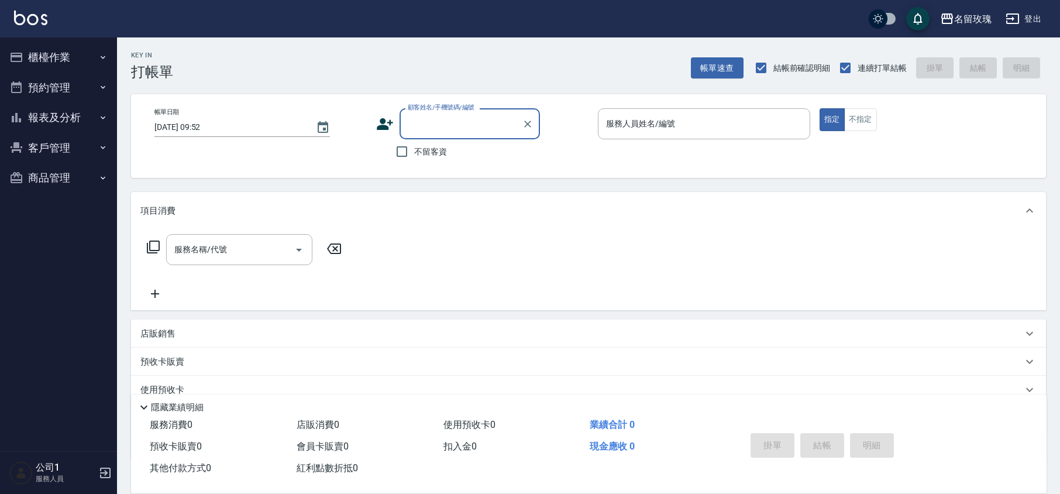
click at [433, 161] on label "不留客資" at bounding box center [417, 151] width 57 height 25
click at [414, 161] on input "不留客資" at bounding box center [401, 151] width 25 height 25
checkbox input "true"
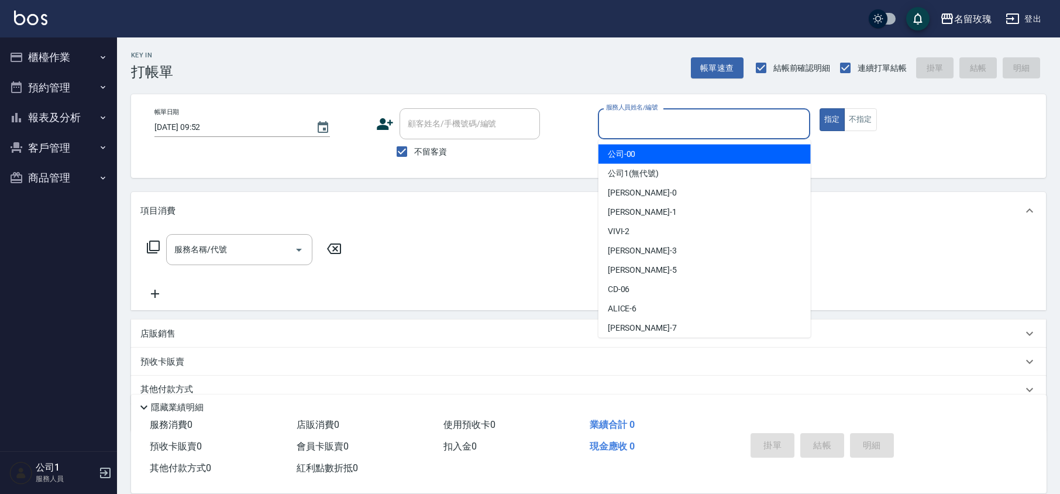
click at [627, 127] on input "服務人員姓名/編號" at bounding box center [704, 123] width 202 height 20
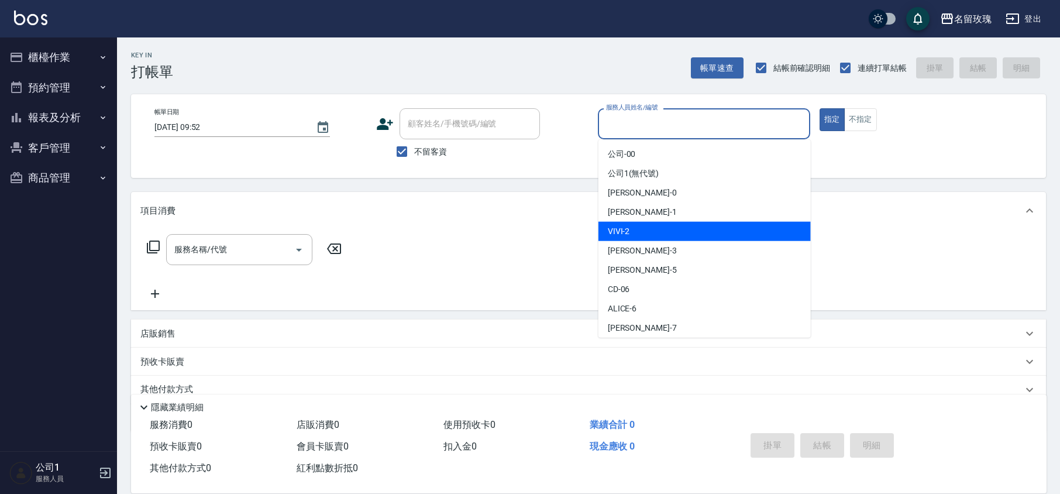
click at [618, 234] on span "VIVI -2" at bounding box center [619, 231] width 22 height 12
type input "VIVI-2"
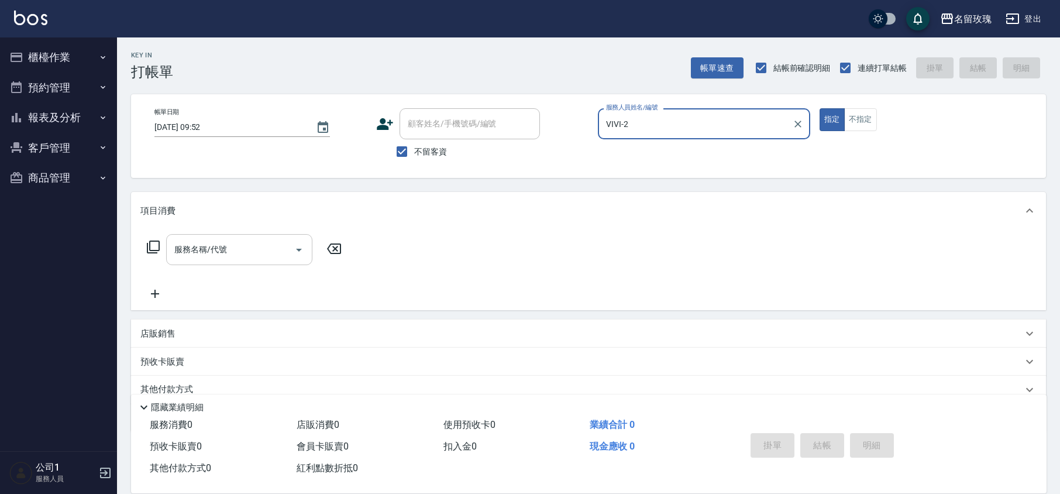
click at [184, 246] on div "服務名稱/代號 服務名稱/代號" at bounding box center [239, 249] width 146 height 31
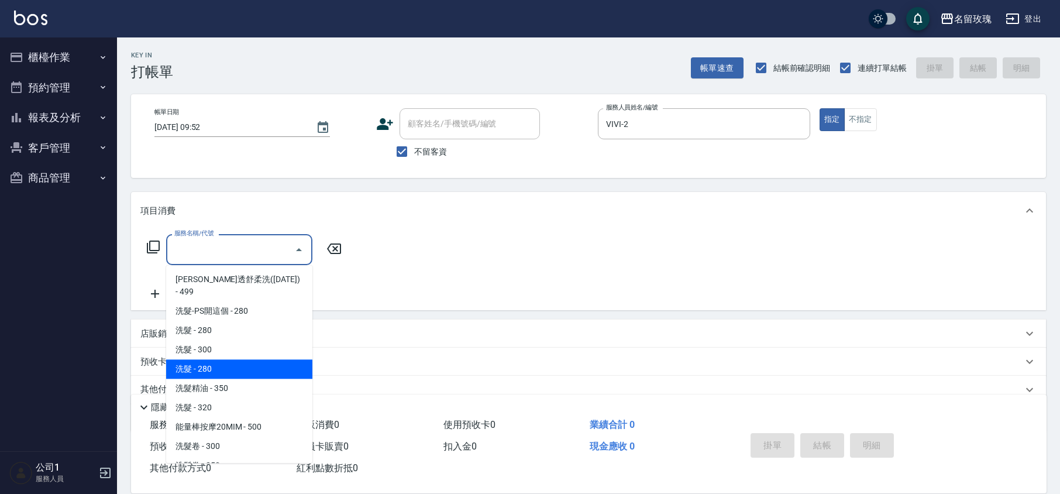
click at [220, 378] on span "洗髮精油 - 350" at bounding box center [239, 387] width 146 height 19
type input "洗髮精油(206)"
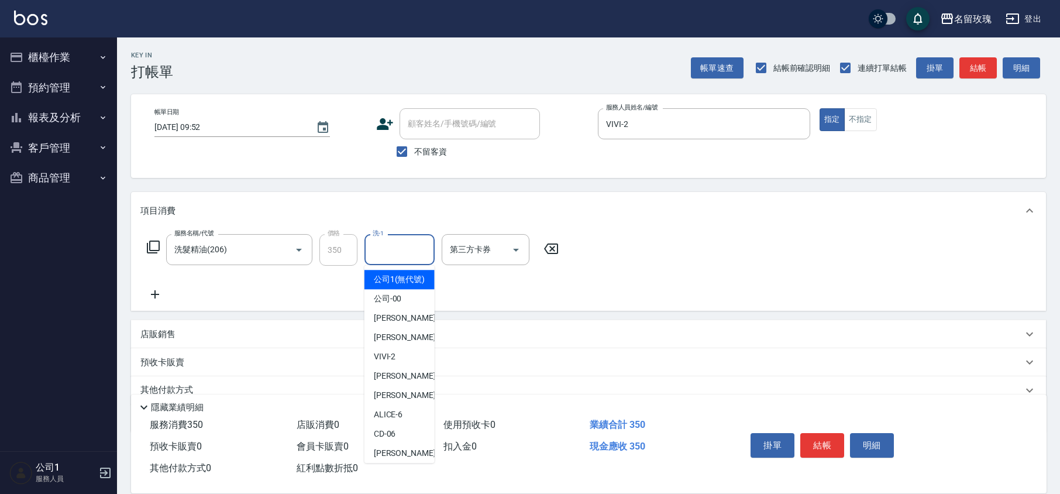
click at [412, 256] on input "洗-1" at bounding box center [400, 249] width 60 height 20
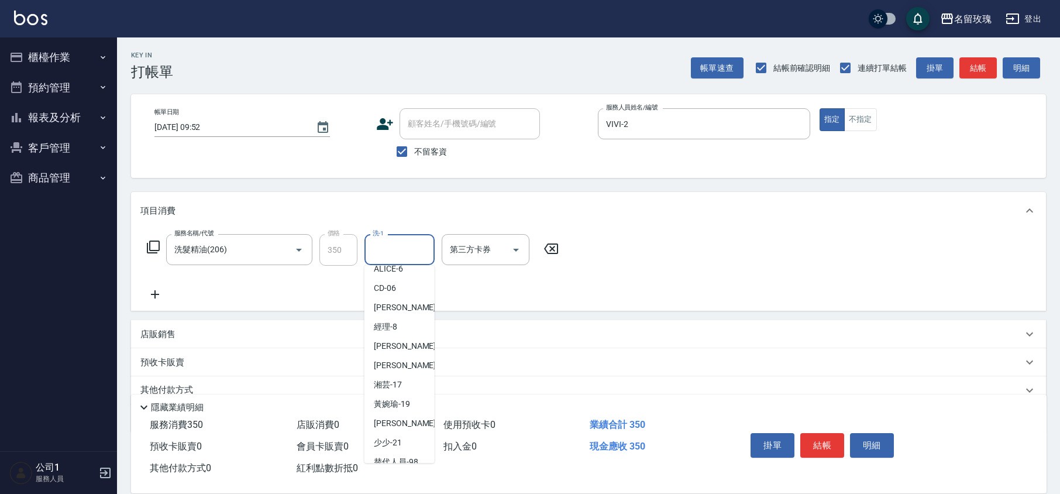
scroll to position [156, 0]
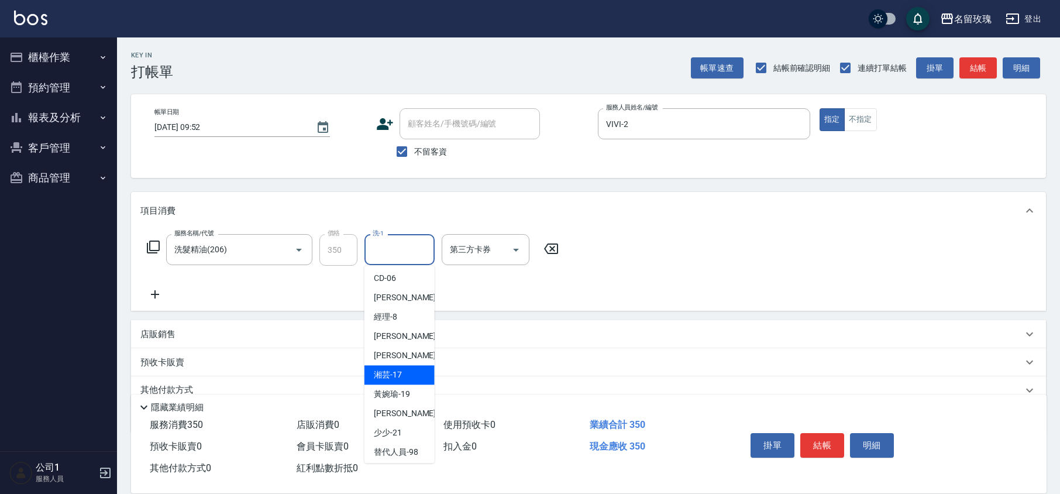
click at [392, 381] on span "湘芸 -17" at bounding box center [388, 374] width 28 height 12
type input "湘芸-17"
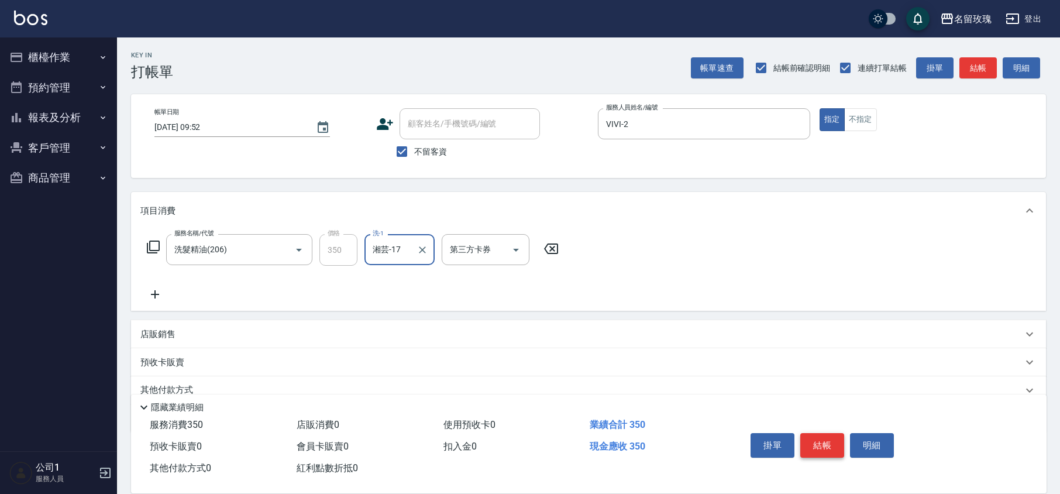
click at [814, 445] on button "結帳" at bounding box center [822, 445] width 44 height 25
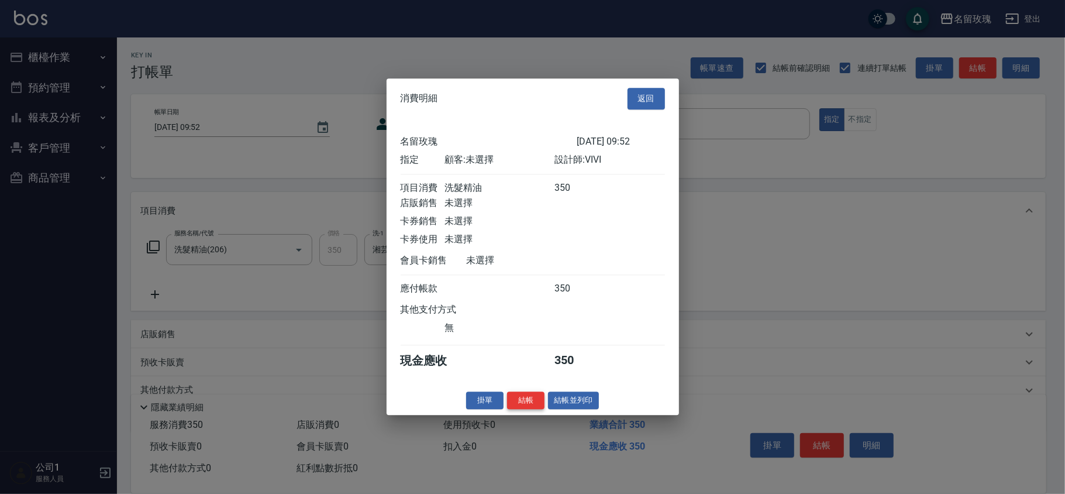
click at [523, 397] on button "結帳" at bounding box center [525, 400] width 37 height 18
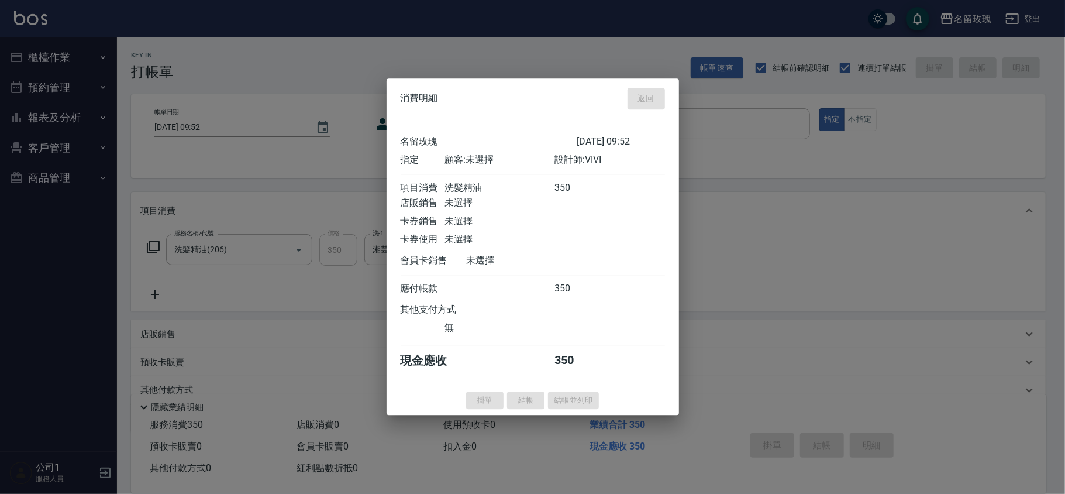
type input "2025/08/10 10:29"
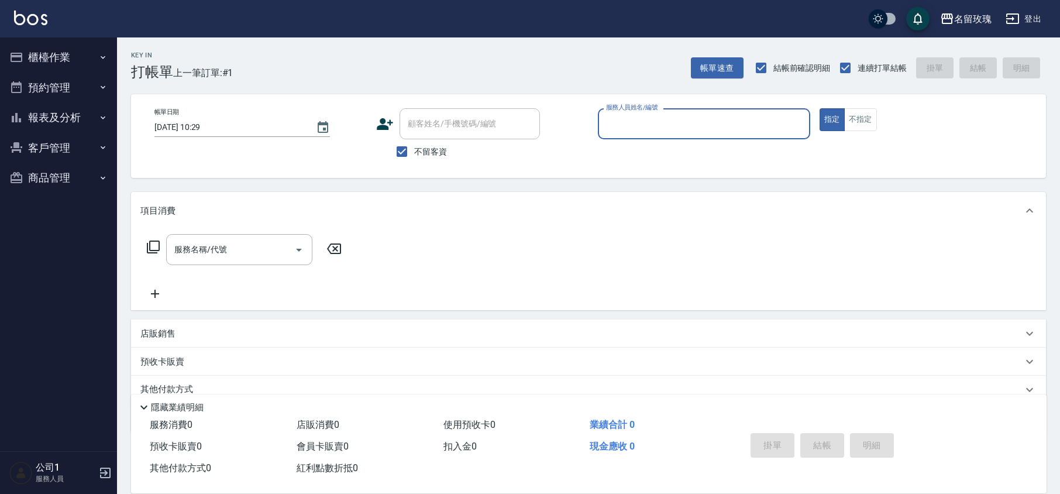
click at [419, 153] on span "不留客資" at bounding box center [430, 152] width 33 height 12
click at [414, 153] on input "不留客資" at bounding box center [401, 151] width 25 height 25
checkbox input "false"
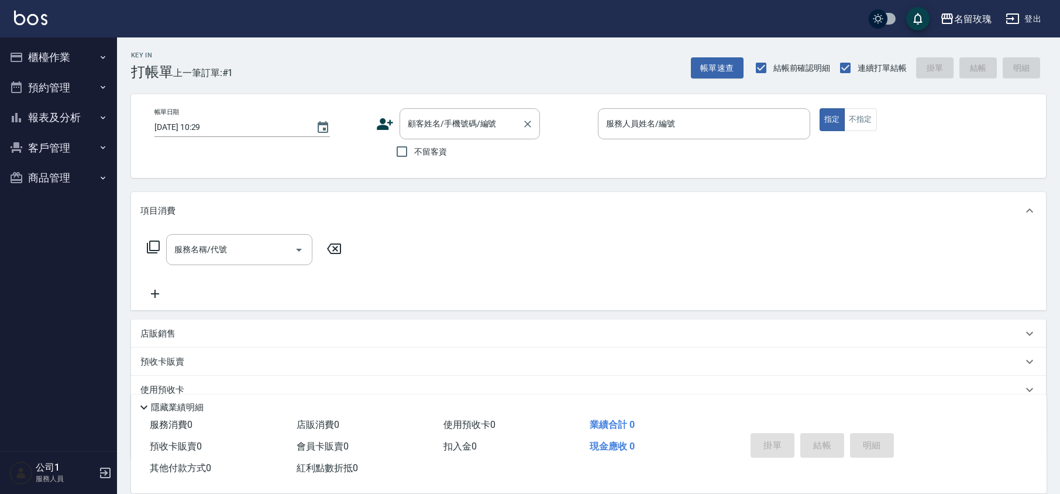
click at [426, 120] on div "顧客姓名/手機號碼/編號 顧客姓名/手機號碼/編號" at bounding box center [469, 123] width 140 height 31
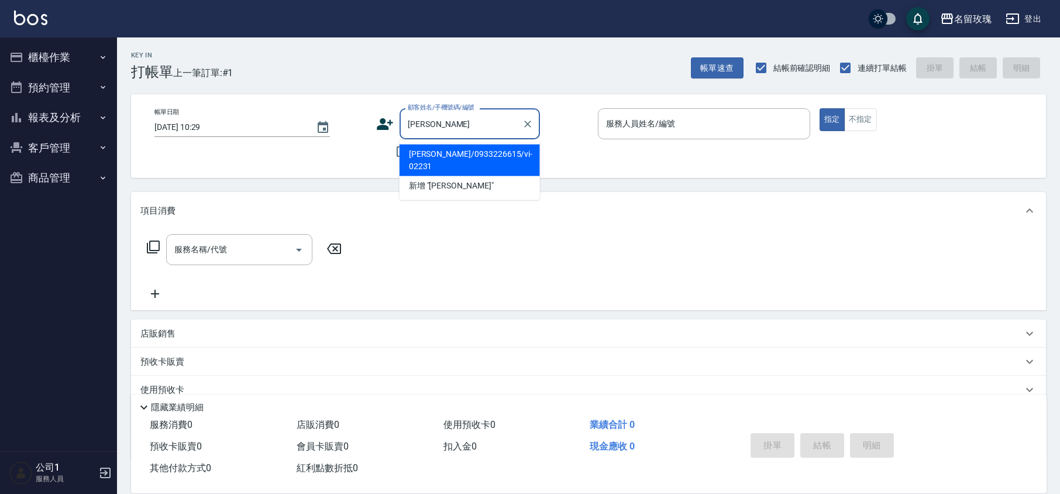
click at [444, 143] on ul "林信利/0933226615/vi-02231 新增 "林信"" at bounding box center [469, 170] width 140 height 60
click at [440, 148] on li "[PERSON_NAME]/0933226615/vi-02231" at bounding box center [469, 160] width 140 height 32
type input "[PERSON_NAME]/0933226615/vi-02231"
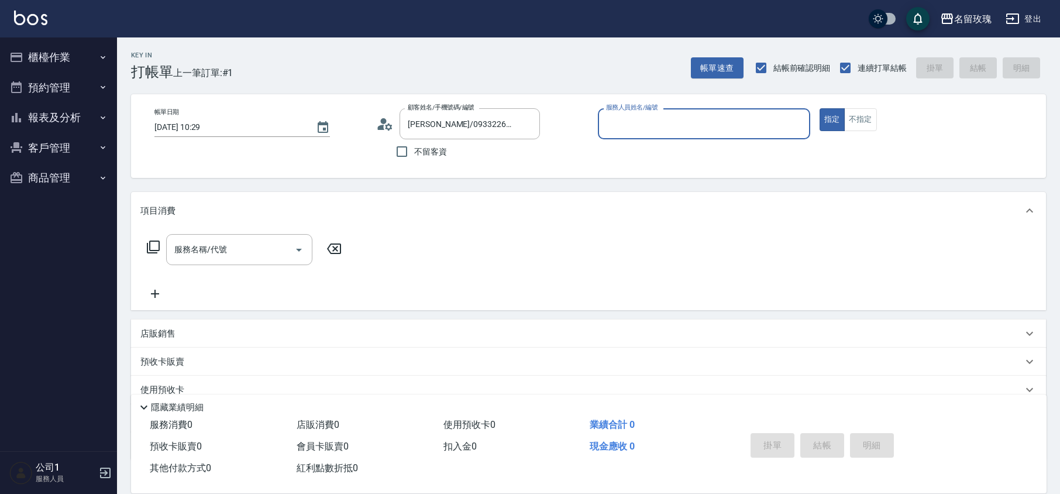
type input "VIVI-2"
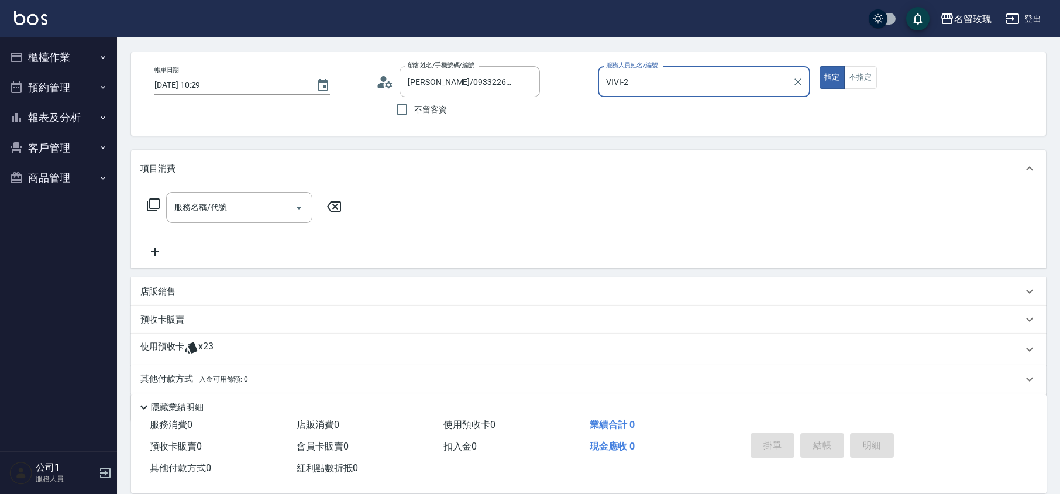
scroll to position [80, 0]
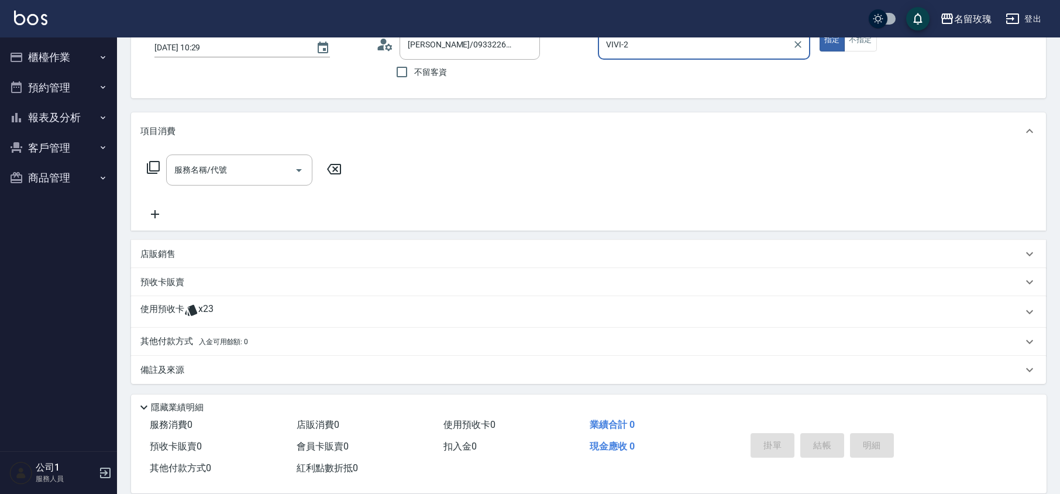
click at [211, 314] on span "x23" at bounding box center [205, 312] width 15 height 18
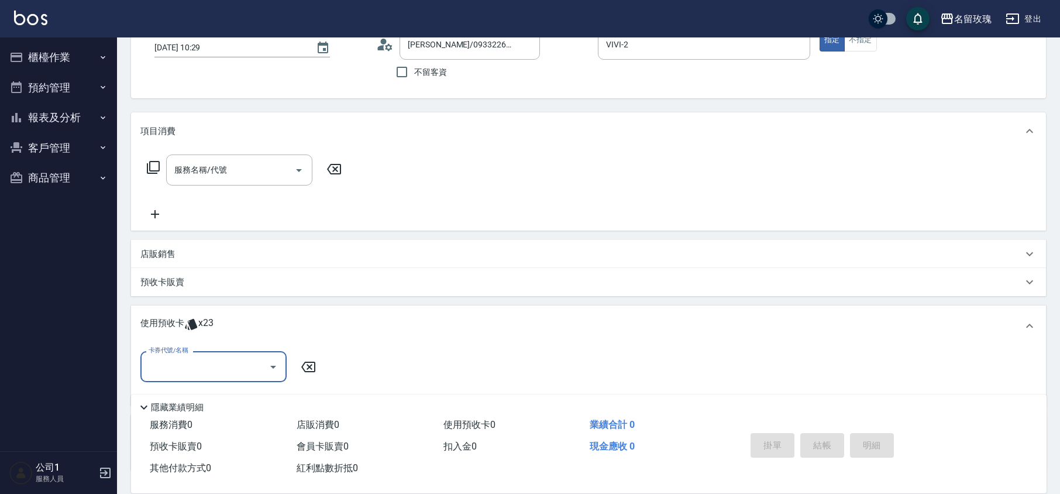
scroll to position [0, 0]
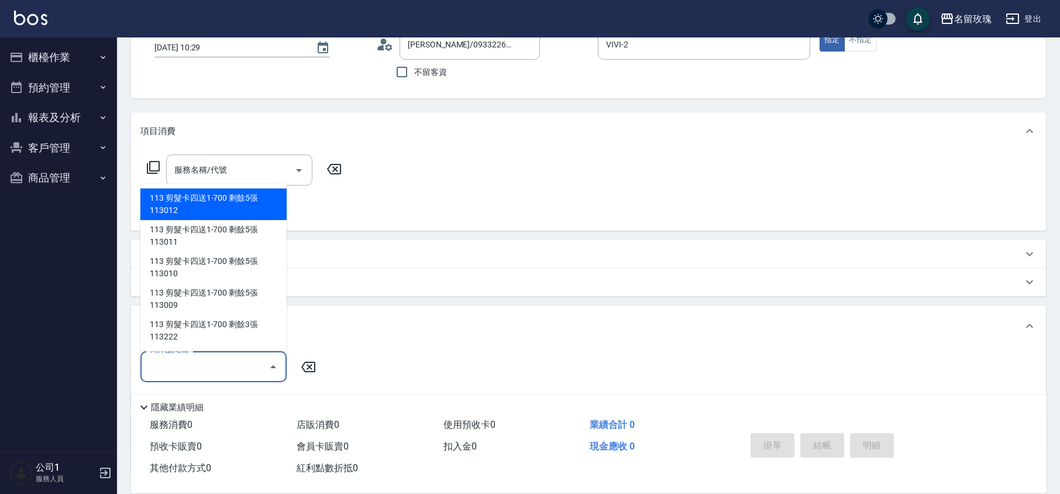
click at [209, 359] on input "卡券代號/名稱" at bounding box center [205, 366] width 118 height 20
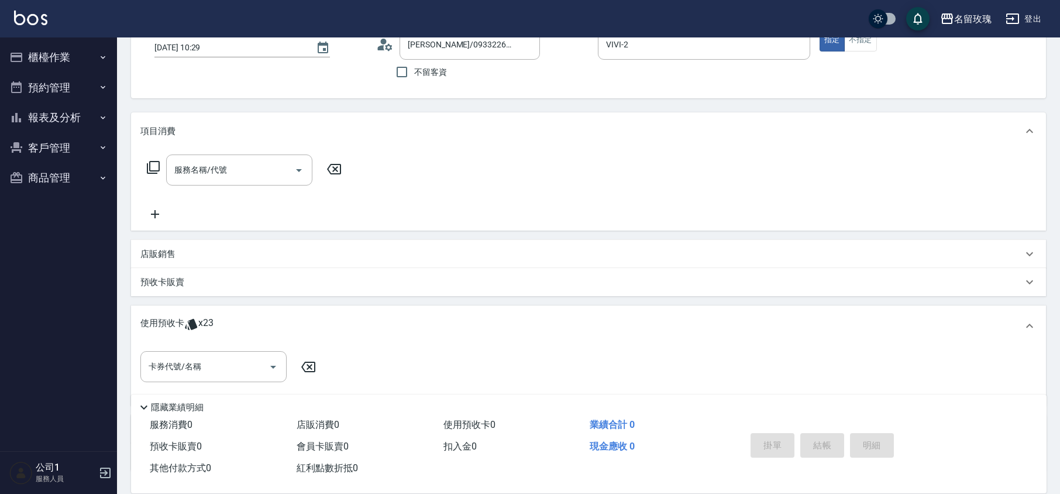
click at [389, 34] on div "名留玫瑰 登出" at bounding box center [530, 18] width 1060 height 37
click at [389, 45] on icon at bounding box center [388, 46] width 7 height 7
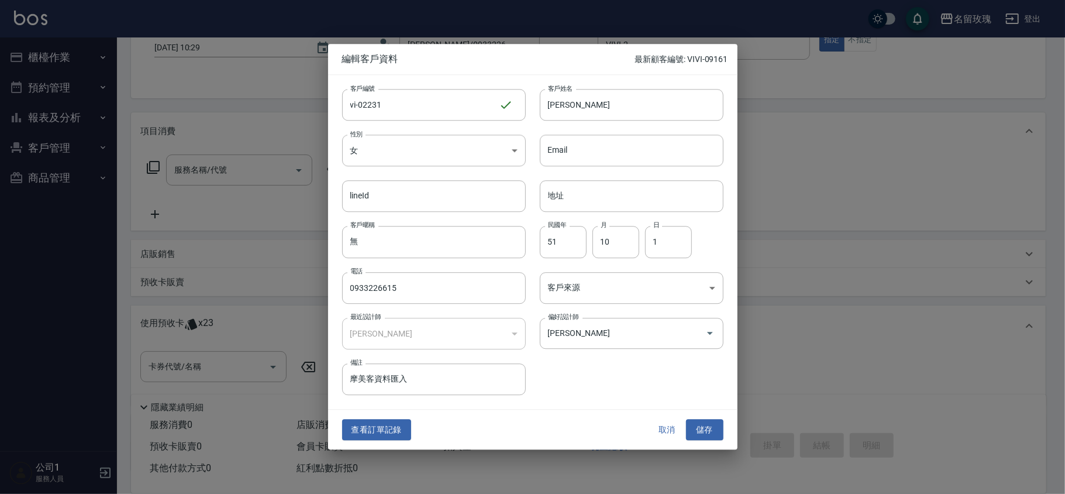
click at [659, 424] on button "取消" at bounding box center [667, 430] width 37 height 22
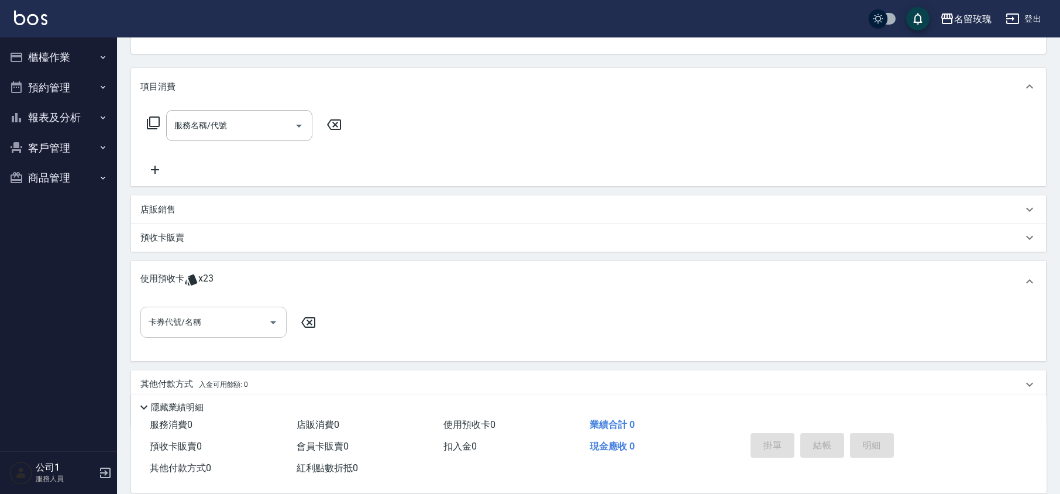
scroll to position [167, 0]
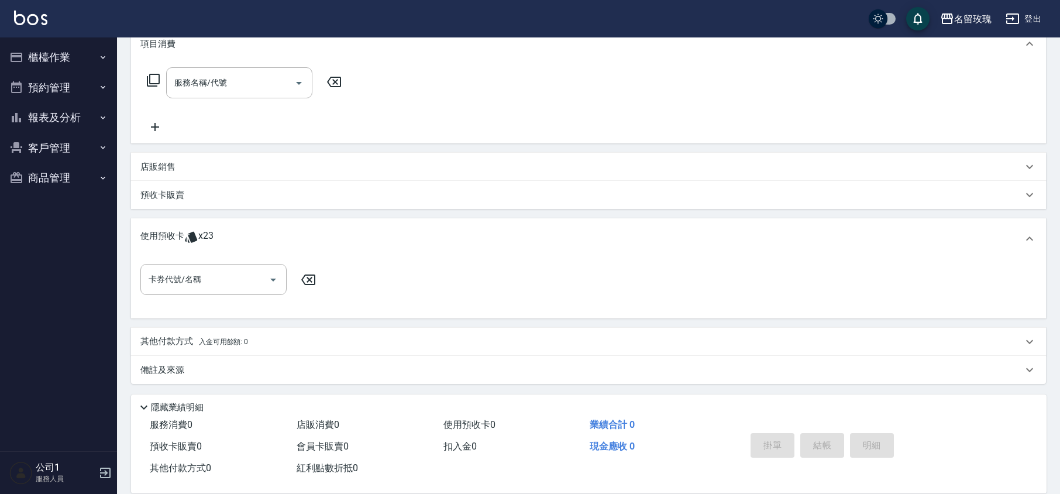
click at [198, 262] on div "卡券代號/名稱 卡券代號/名稱" at bounding box center [588, 288] width 915 height 59
click at [198, 275] on input "卡券代號/名稱" at bounding box center [205, 279] width 118 height 20
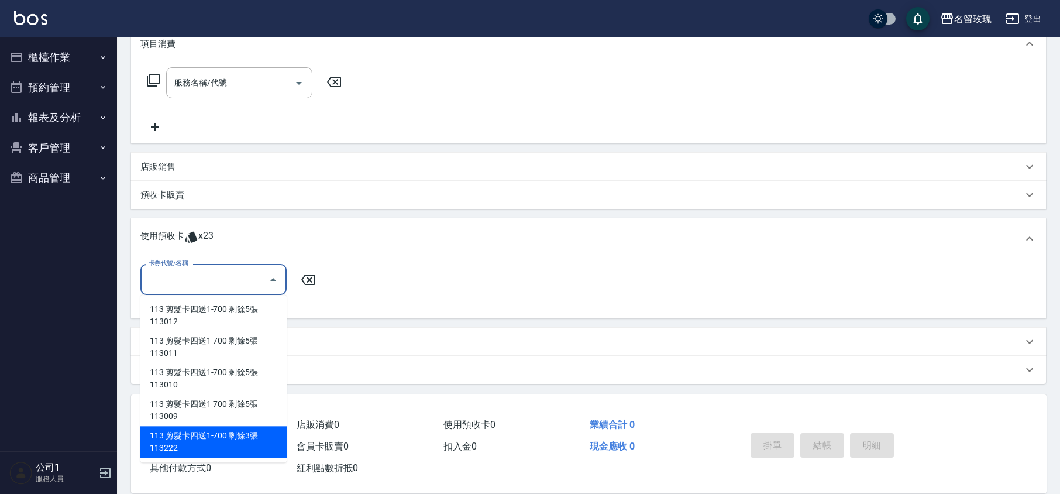
click at [209, 448] on div "113 剪髮卡四送1-700 剩餘3張 113222" at bounding box center [213, 442] width 146 height 32
type input "113 剪髮卡四送1-700 113222"
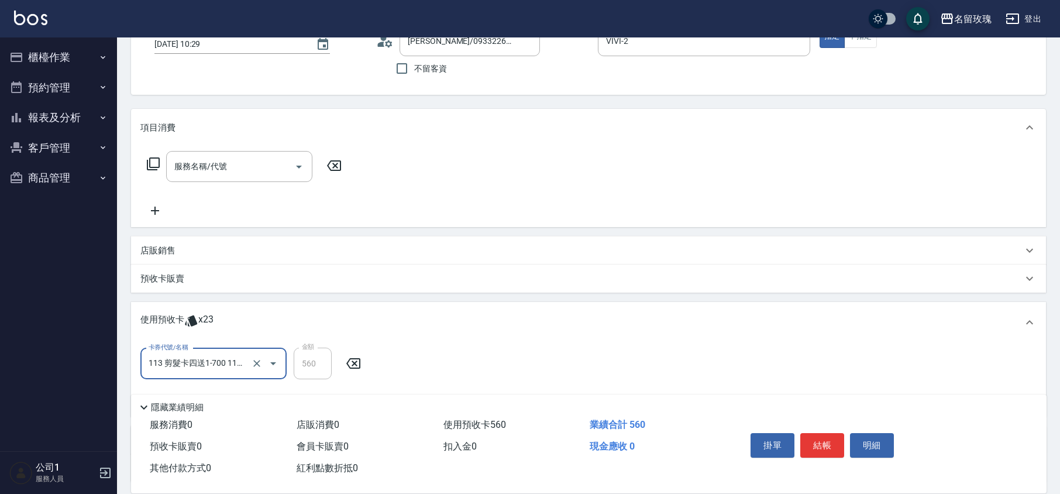
scroll to position [0, 0]
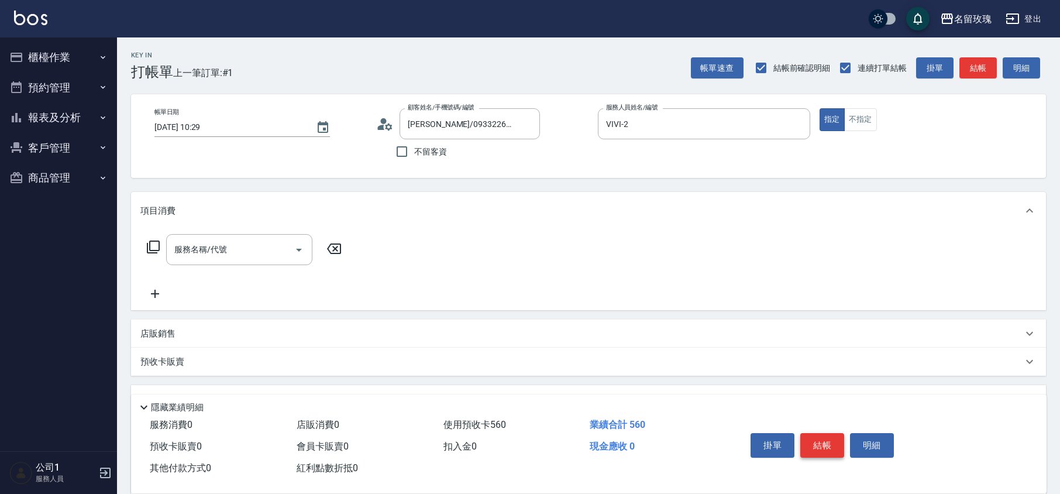
click at [819, 440] on button "結帳" at bounding box center [822, 445] width 44 height 25
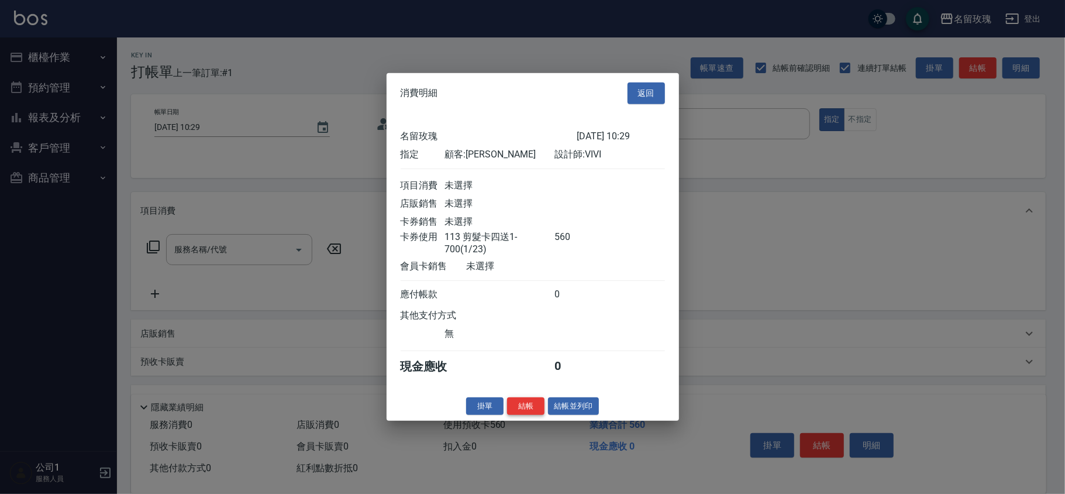
click at [532, 406] on button "結帳" at bounding box center [525, 406] width 37 height 18
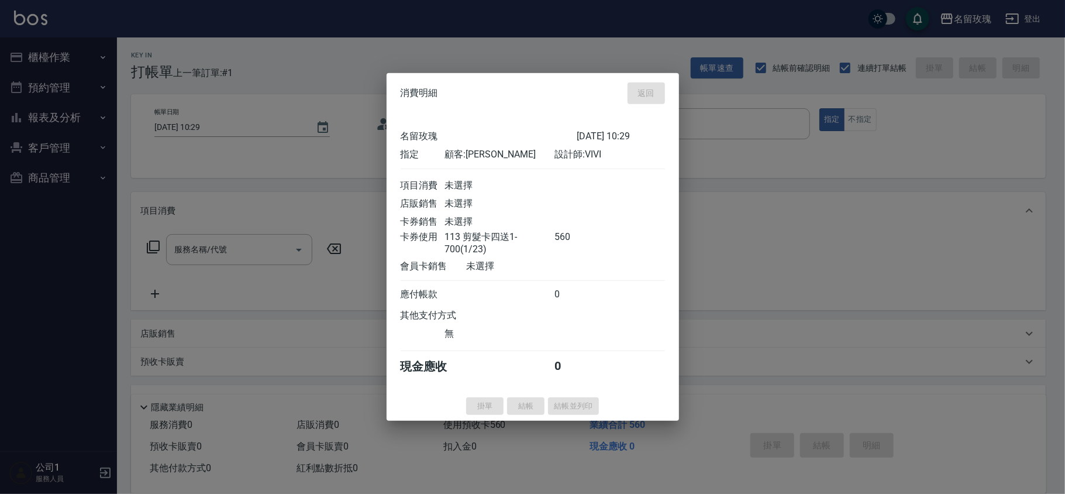
type input "2025/08/10 10:30"
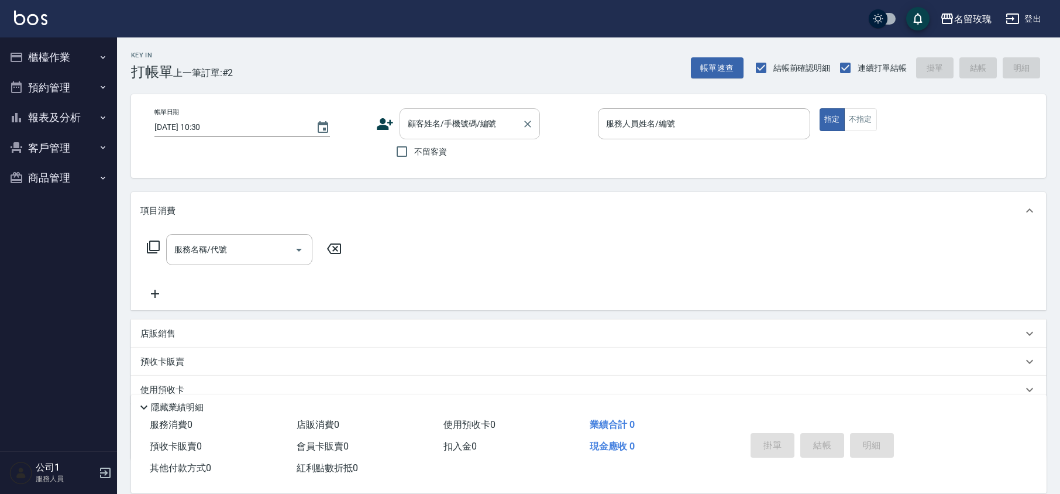
click at [447, 113] on div "顧客姓名/手機號碼/編號 顧客姓名/手機號碼/編號" at bounding box center [469, 123] width 140 height 31
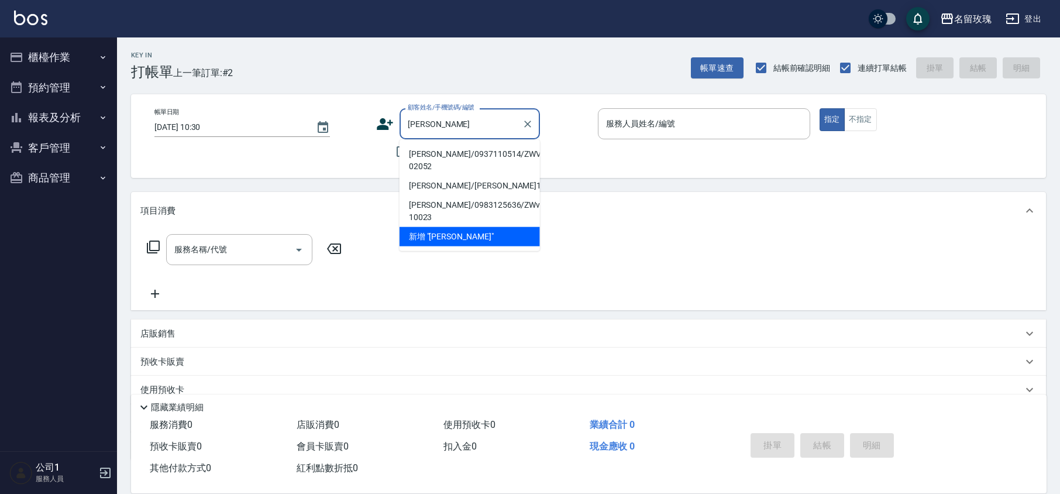
click at [443, 155] on li "李鳳珠/0937110514/ZWVI-02052" at bounding box center [469, 160] width 140 height 32
type input "李鳳珠/0937110514/ZWVI-02052"
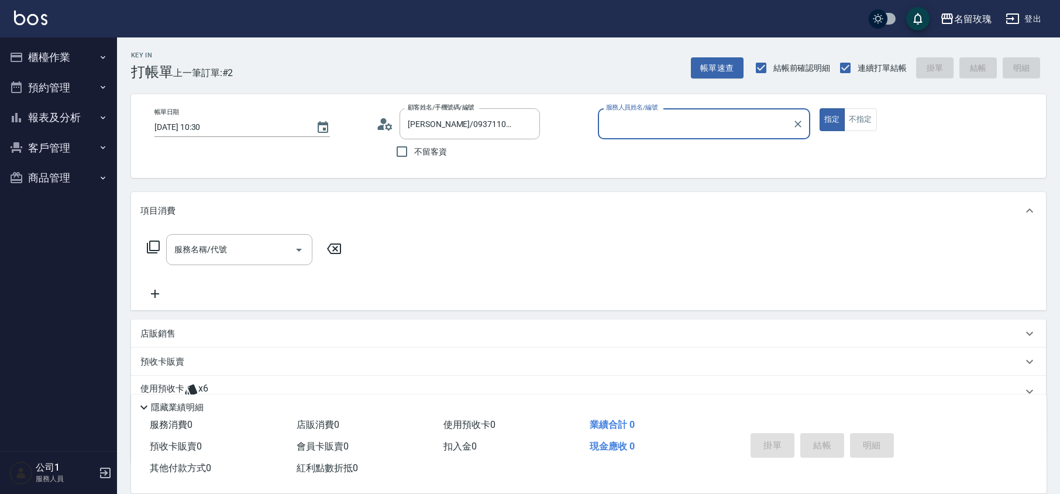
type input "VIVI-2"
click at [387, 127] on icon at bounding box center [388, 126] width 7 height 7
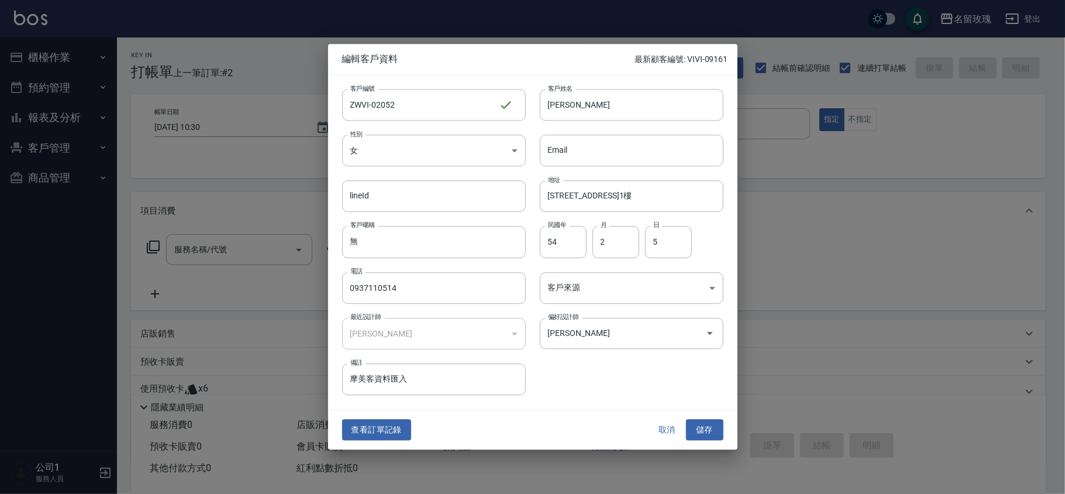
click at [668, 434] on button "取消" at bounding box center [667, 430] width 37 height 22
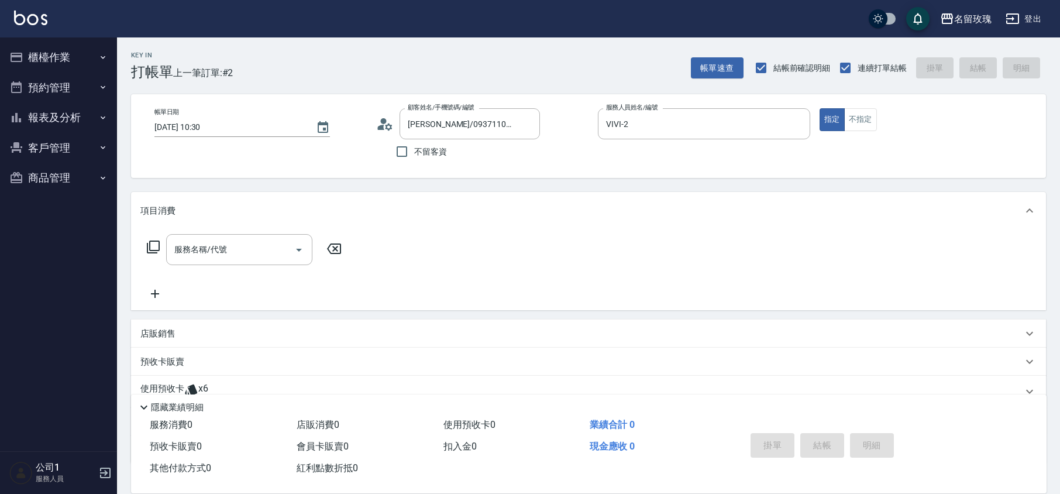
click at [378, 122] on icon at bounding box center [385, 124] width 18 height 18
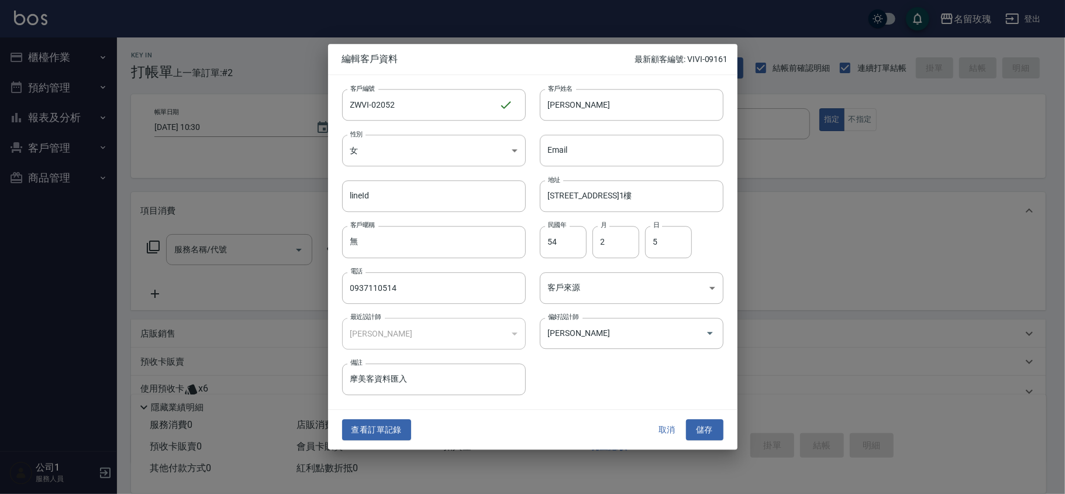
click at [663, 431] on button "取消" at bounding box center [667, 430] width 37 height 22
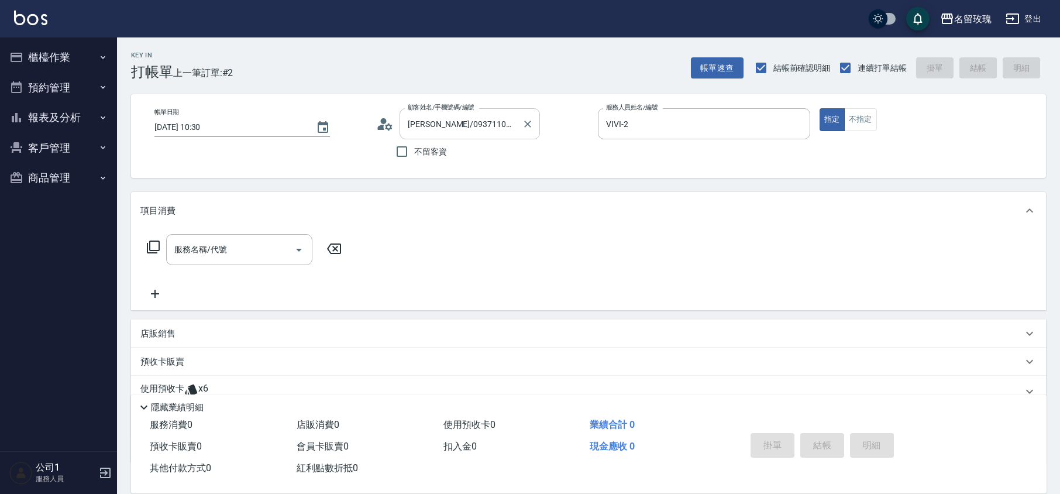
click at [518, 129] on div "李鳳珠/0937110514/ZWVI-02052 顧客姓名/手機號碼/編號" at bounding box center [469, 123] width 140 height 31
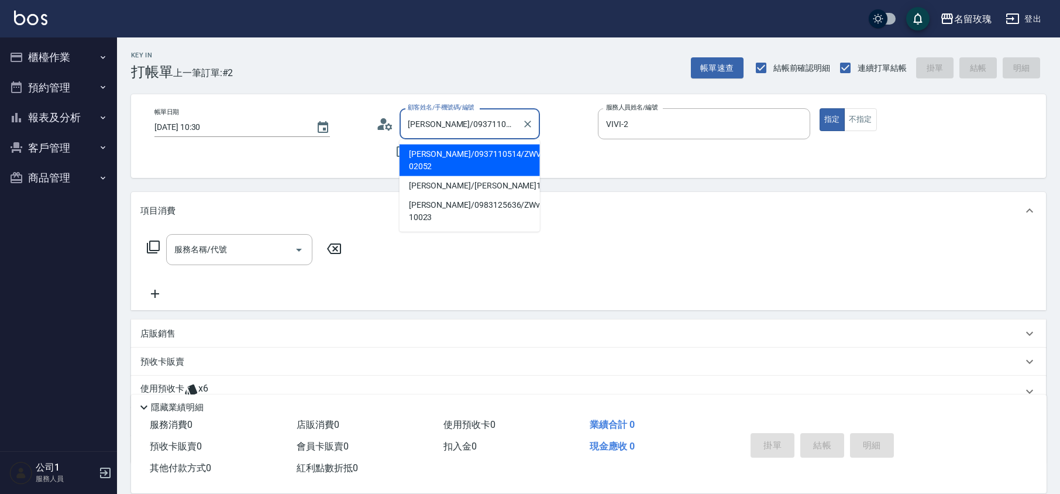
scroll to position [0, 15]
click at [523, 127] on icon "Clear" at bounding box center [528, 124] width 12 height 12
click at [475, 131] on input "顧客姓名/手機號碼/編號" at bounding box center [461, 123] width 112 height 20
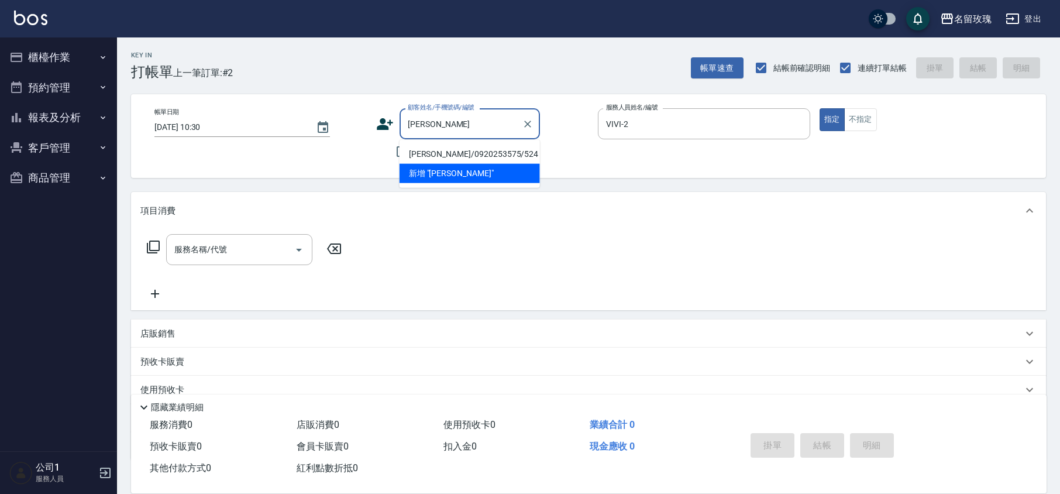
click at [440, 157] on li "[PERSON_NAME]/0920253575/524" at bounding box center [469, 153] width 140 height 19
type input "[PERSON_NAME]/0920253575/524"
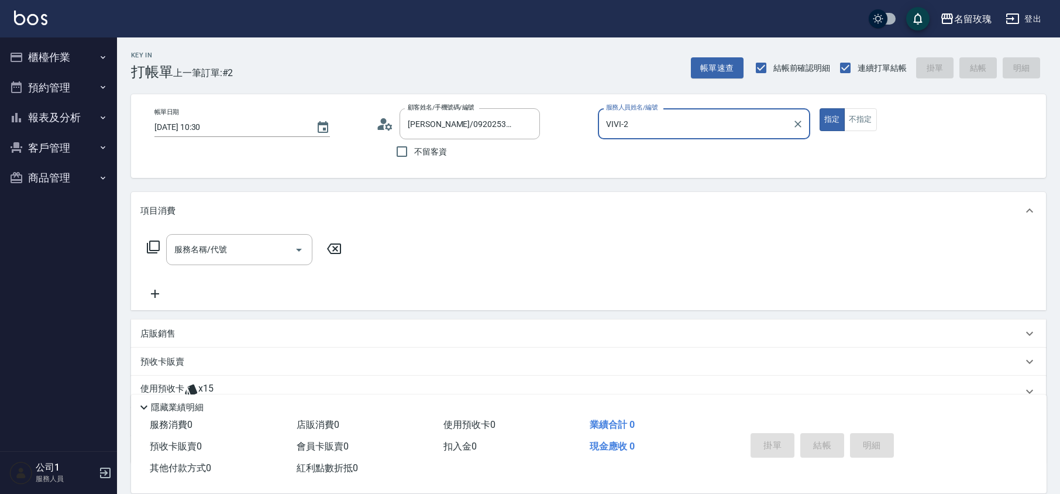
click at [375, 123] on div "帳單日期 2025/08/10 10:30 顧客姓名/手機號碼/編號 許偉荔/0920253575/524 顧客姓名/手機號碼/編號 不留客資 服務人員姓名/…" at bounding box center [588, 136] width 887 height 56
click at [380, 125] on icon at bounding box center [385, 124] width 18 height 18
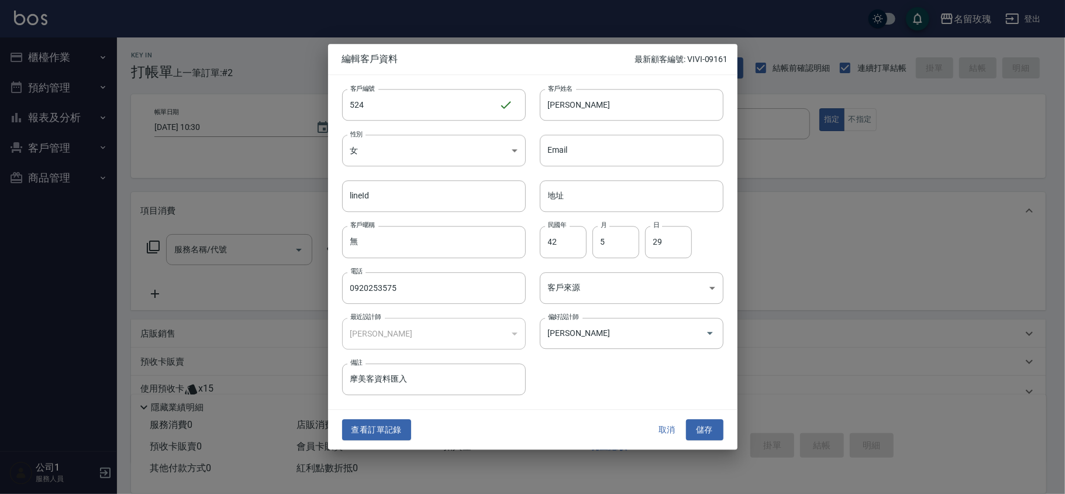
click at [666, 433] on button "取消" at bounding box center [667, 430] width 37 height 22
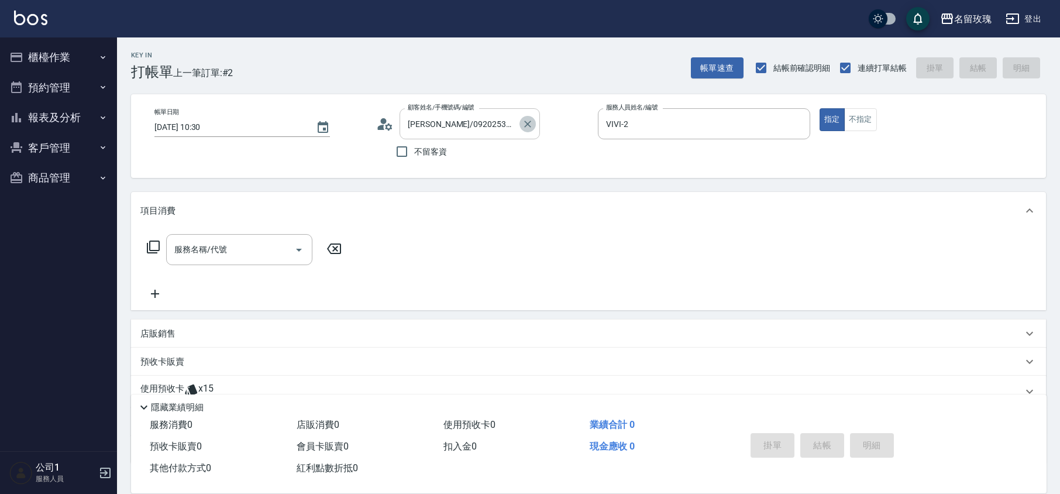
click at [523, 125] on icon "Clear" at bounding box center [528, 124] width 12 height 12
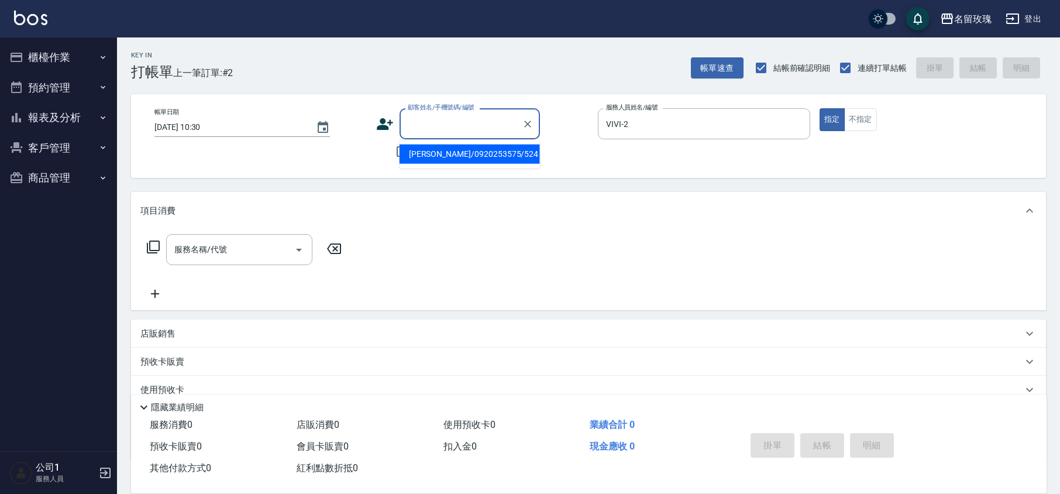
click at [494, 125] on input "顧客姓名/手機號碼/編號" at bounding box center [461, 123] width 112 height 20
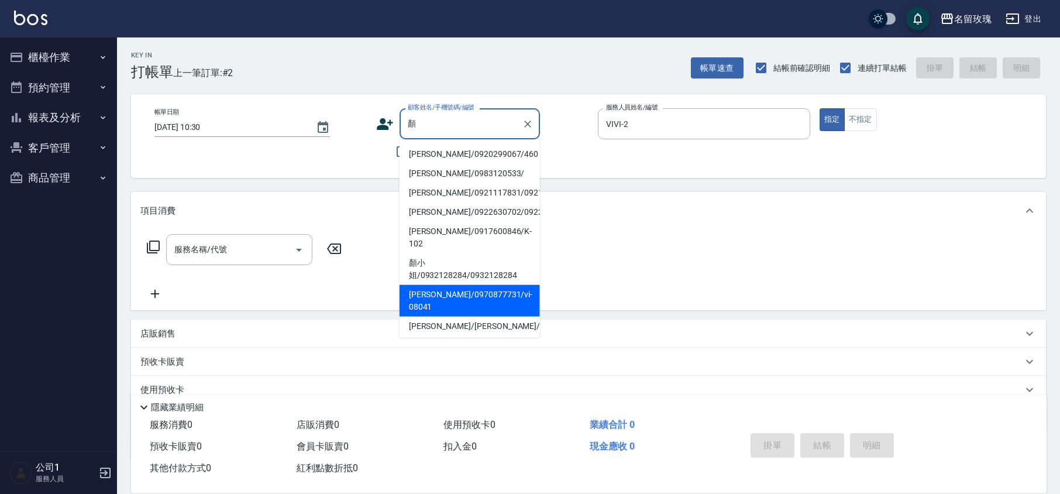
click at [473, 307] on li "顏華純/0970877731/vi-08041" at bounding box center [469, 301] width 140 height 32
type input "顏華純/0970877731/vi-08041"
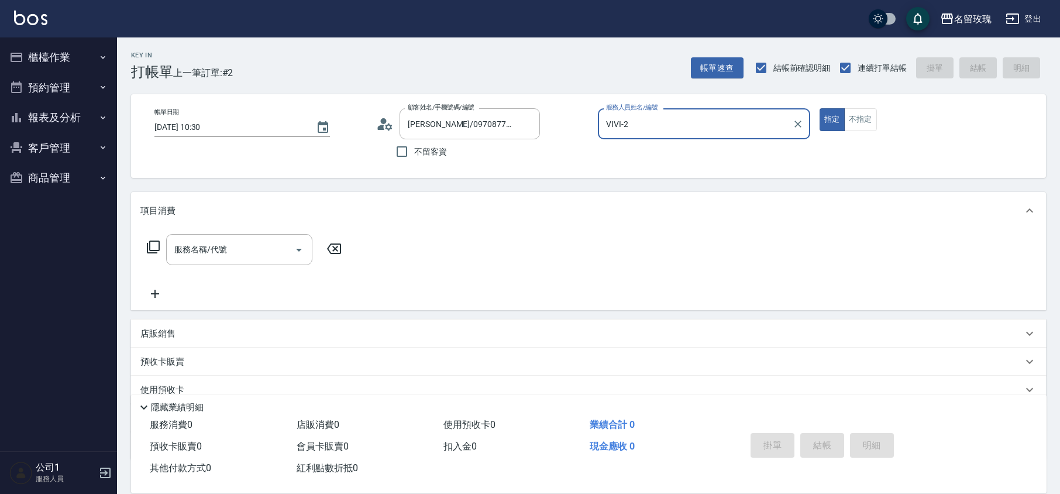
click at [389, 129] on icon at bounding box center [388, 126] width 7 height 7
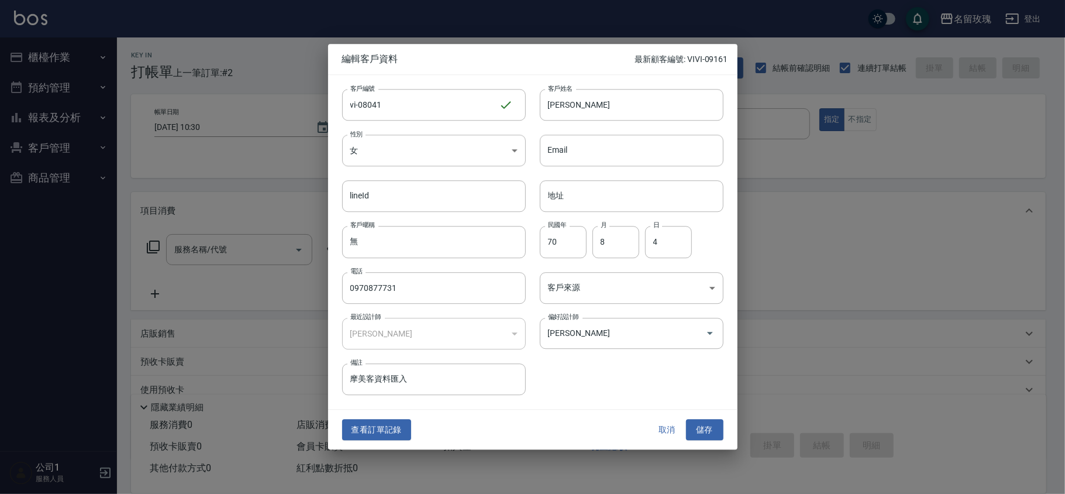
click at [661, 422] on button "取消" at bounding box center [667, 430] width 37 height 22
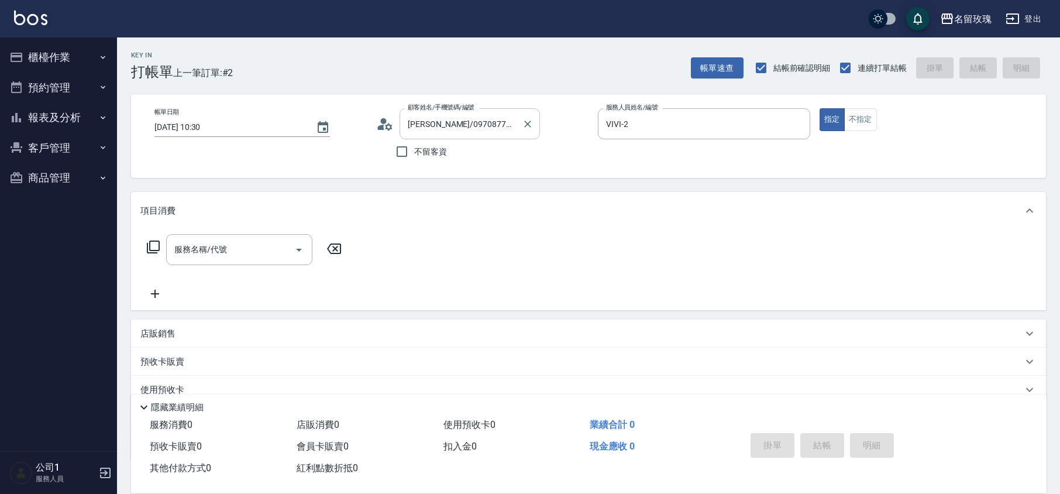
click at [429, 122] on input "顏華純/0970877731/vi-08041" at bounding box center [461, 123] width 112 height 20
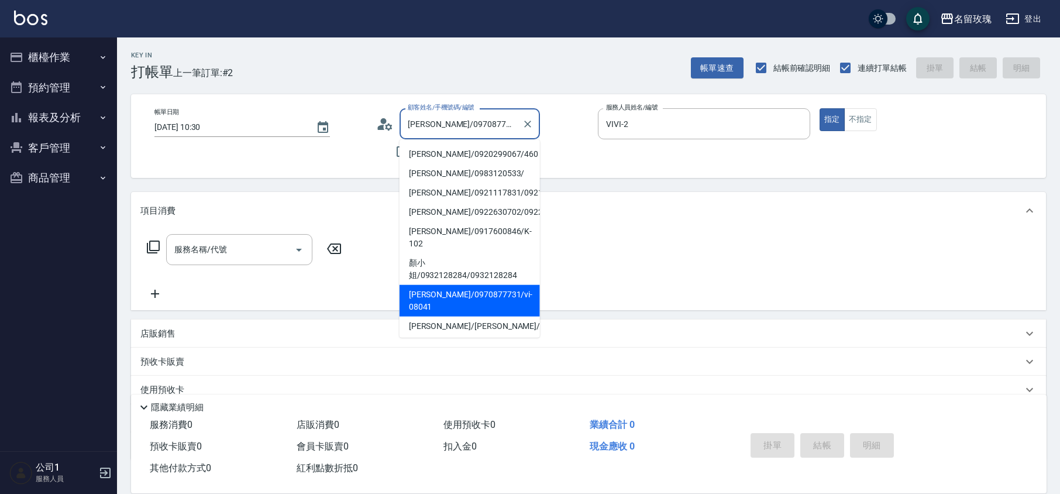
drag, startPoint x: 450, startPoint y: 309, endPoint x: 443, endPoint y: 294, distance: 17.1
click at [449, 307] on li "顏華純/0970877731/vi-08041" at bounding box center [469, 301] width 140 height 32
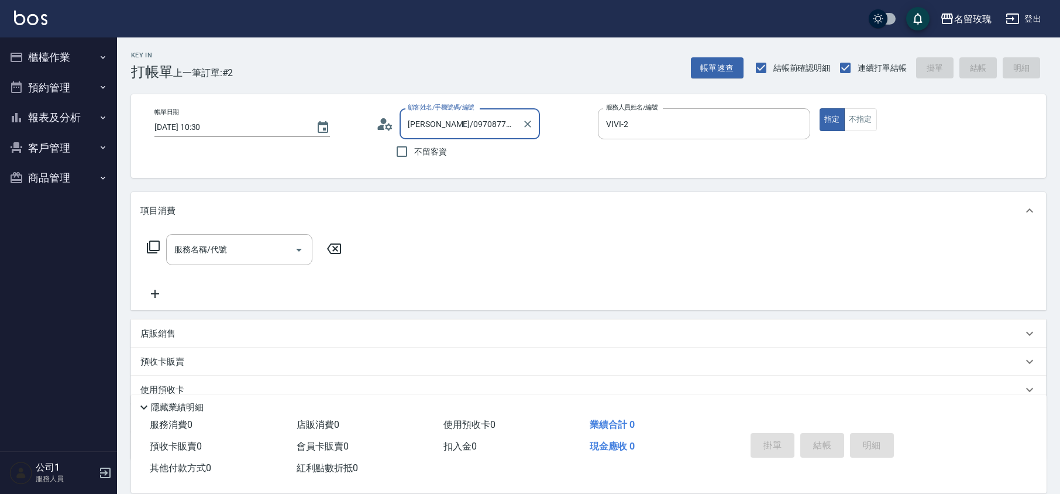
click at [378, 117] on icon at bounding box center [385, 124] width 18 height 18
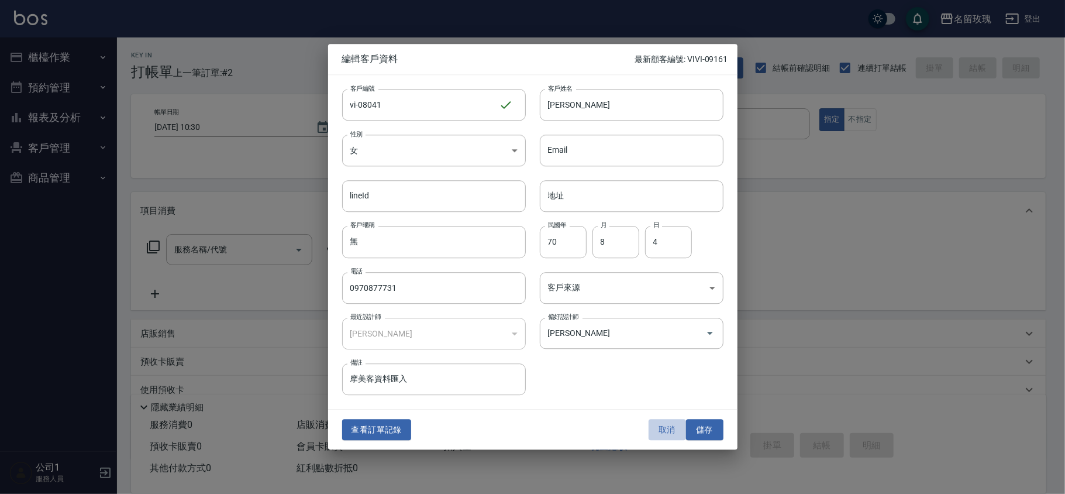
click at [662, 426] on button "取消" at bounding box center [667, 430] width 37 height 22
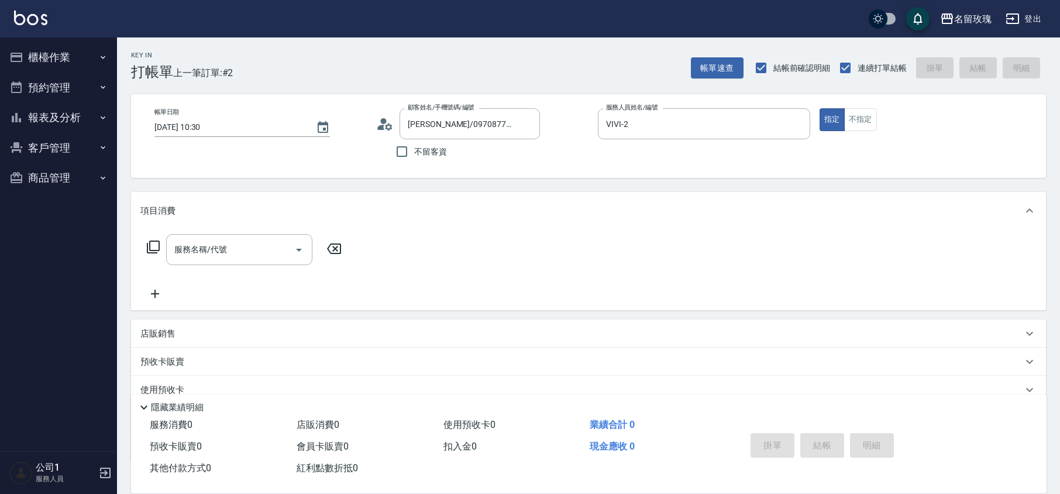
click at [32, 54] on button "櫃檯作業" at bounding box center [59, 57] width 108 height 30
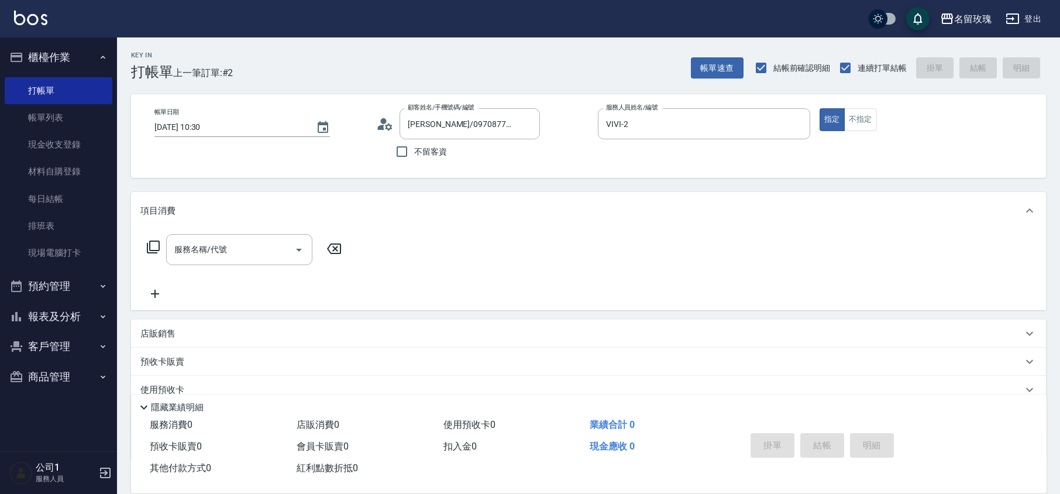
click at [384, 122] on circle at bounding box center [384, 121] width 6 height 6
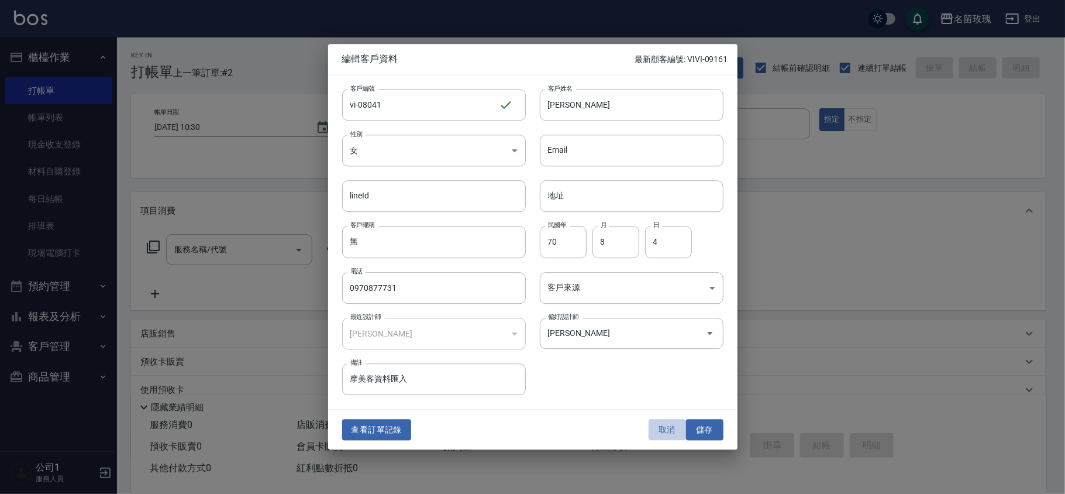
click at [666, 440] on button "取消" at bounding box center [667, 430] width 37 height 22
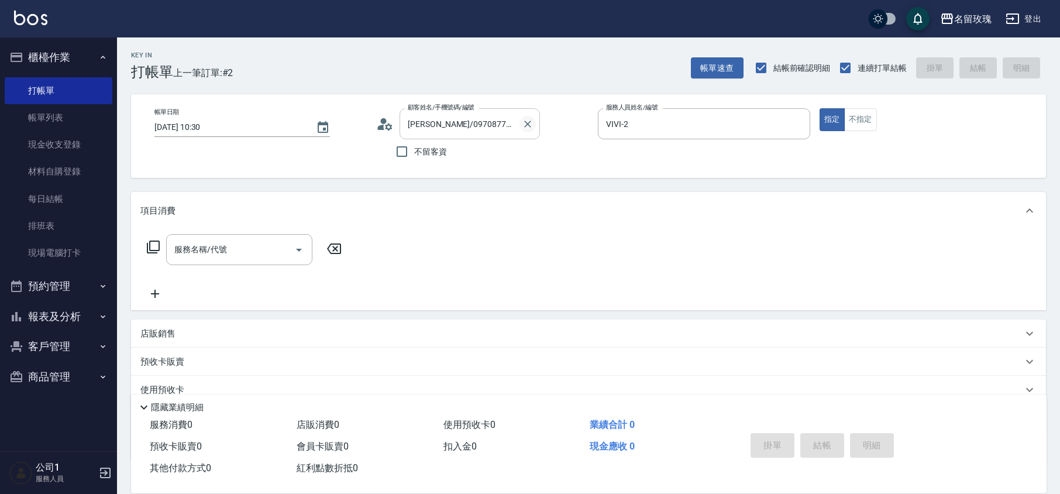
click at [526, 123] on icon "Clear" at bounding box center [527, 123] width 7 height 7
click at [793, 120] on icon "Clear" at bounding box center [798, 124] width 12 height 12
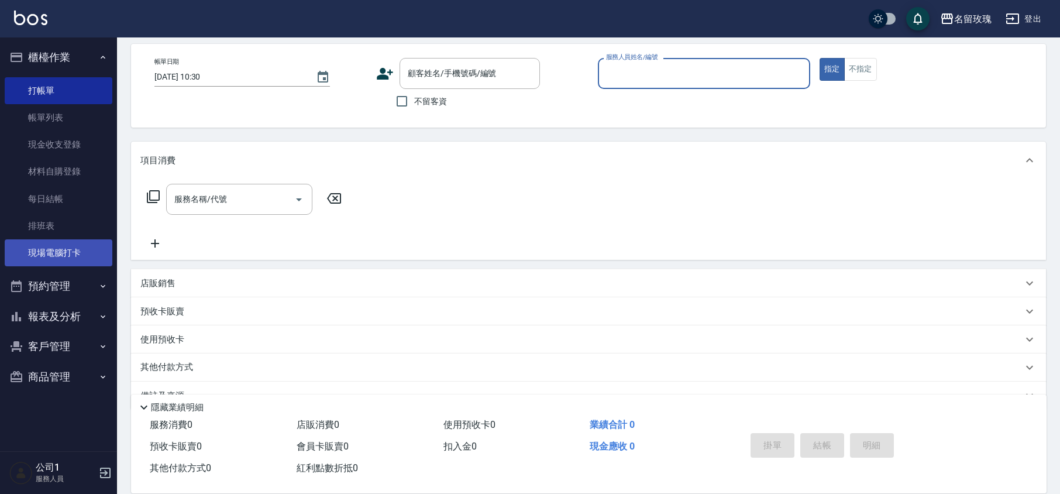
scroll to position [76, 0]
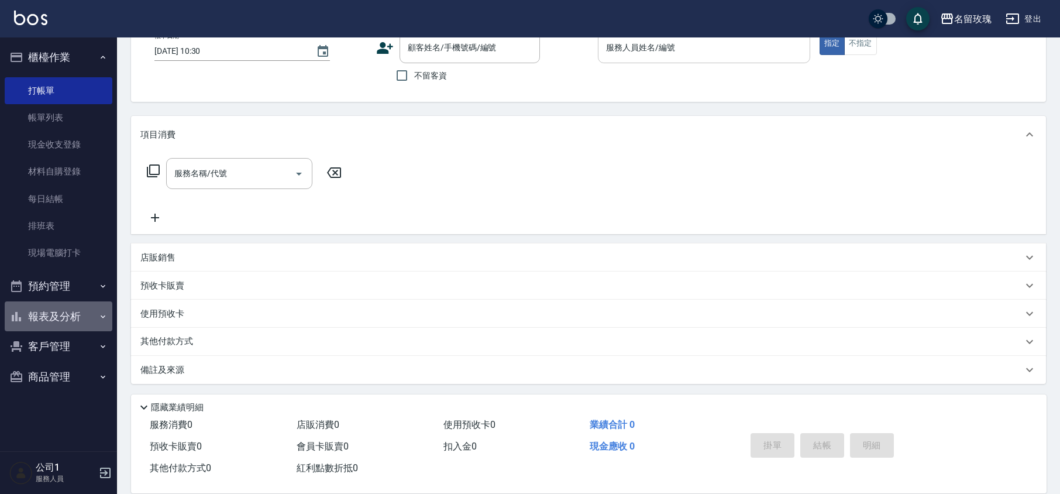
click at [54, 312] on button "報表及分析" at bounding box center [59, 316] width 108 height 30
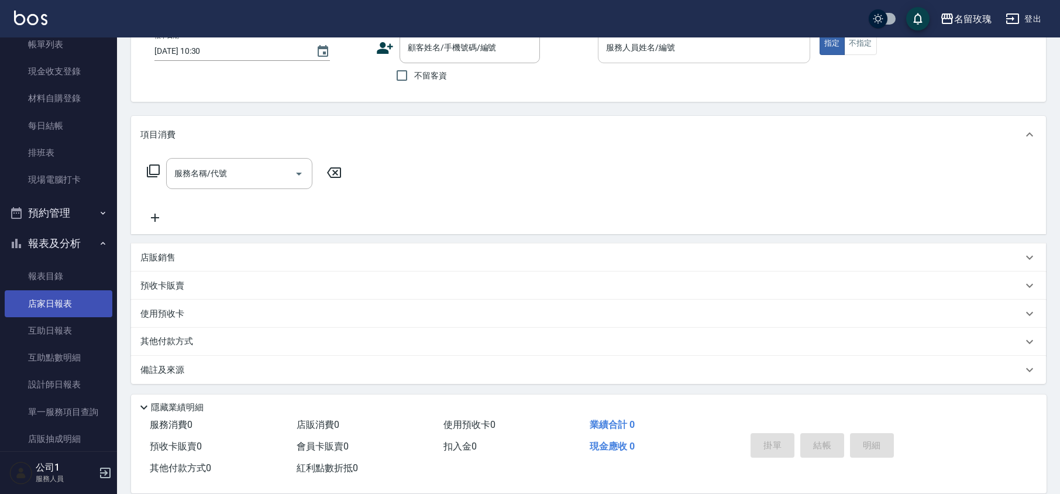
scroll to position [156, 0]
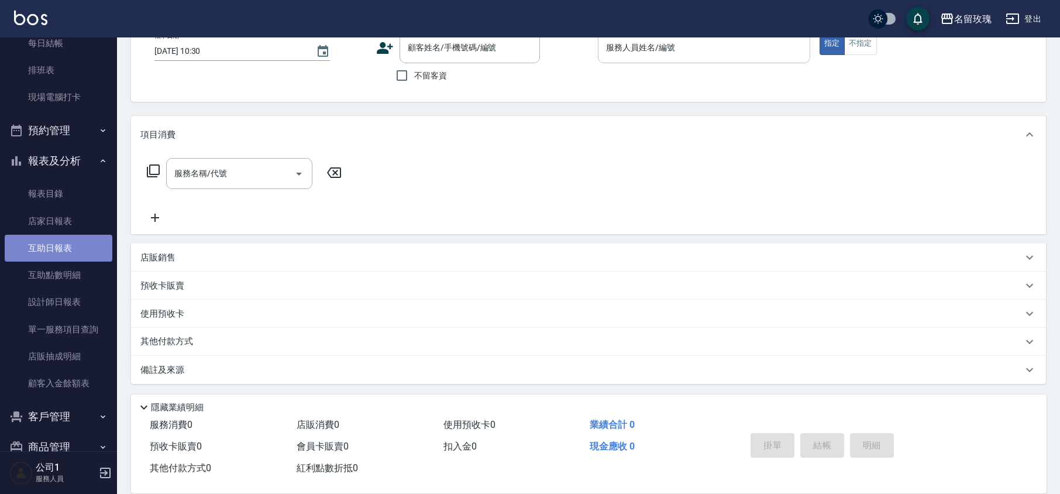
click at [82, 256] on link "互助日報表" at bounding box center [59, 248] width 108 height 27
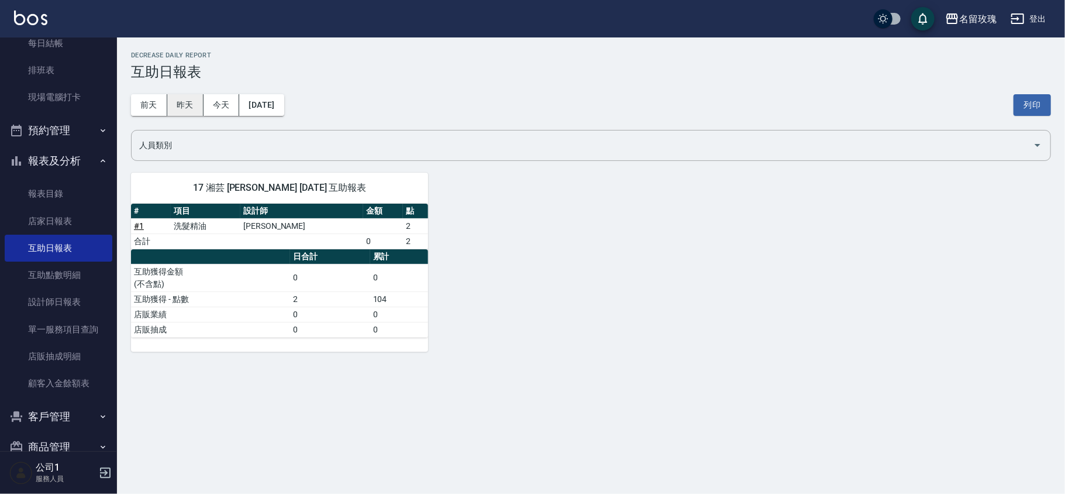
click at [186, 108] on button "昨天" at bounding box center [185, 105] width 36 height 22
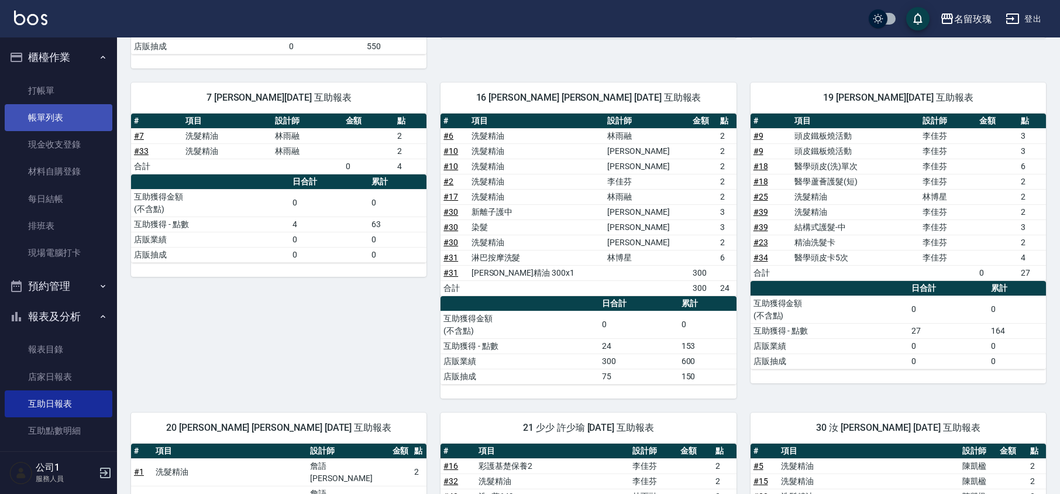
scroll to position [290, 0]
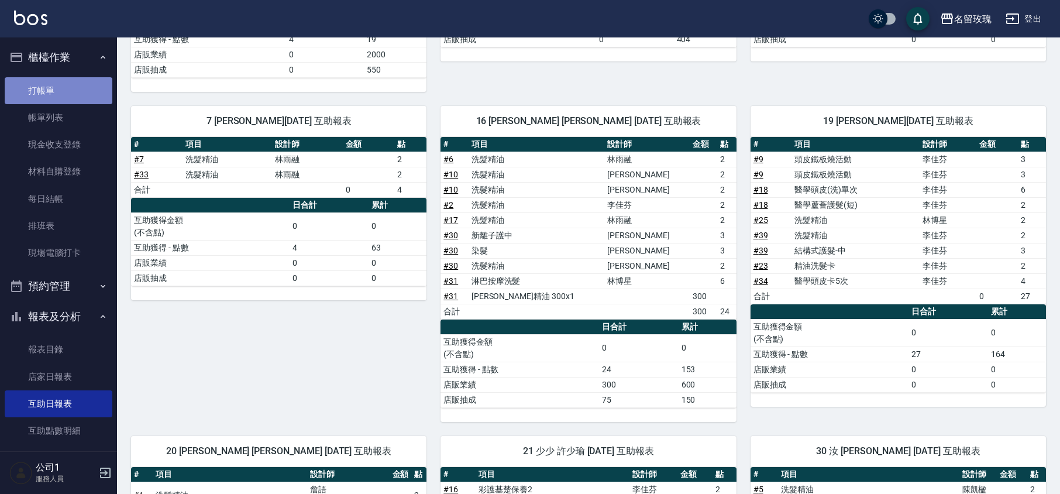
click at [75, 89] on link "打帳單" at bounding box center [59, 90] width 108 height 27
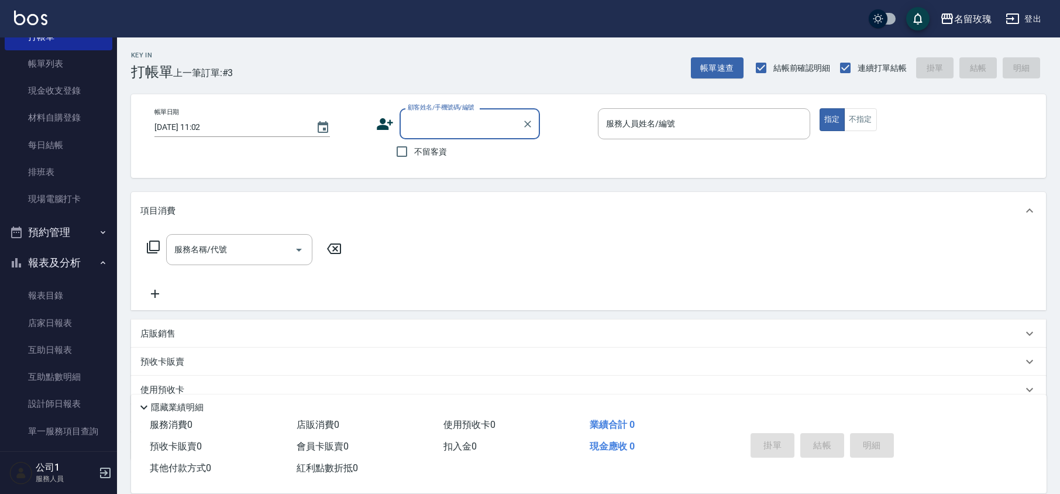
scroll to position [156, 0]
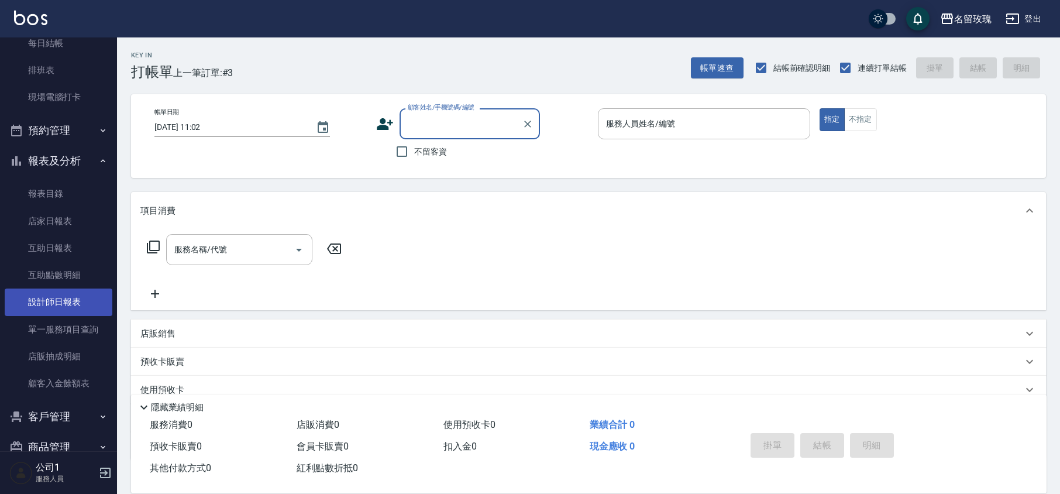
click at [49, 298] on link "設計師日報表" at bounding box center [59, 301] width 108 height 27
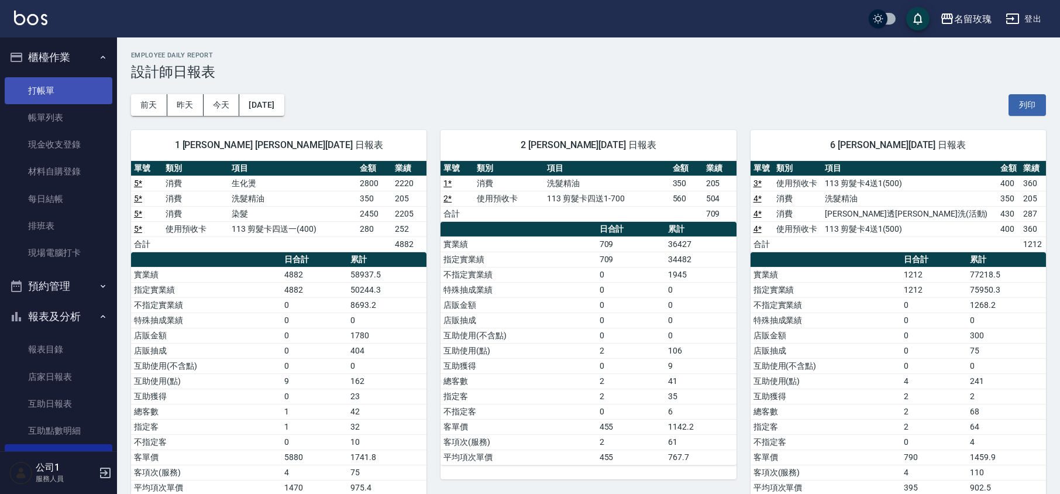
click at [42, 88] on link "打帳單" at bounding box center [59, 90] width 108 height 27
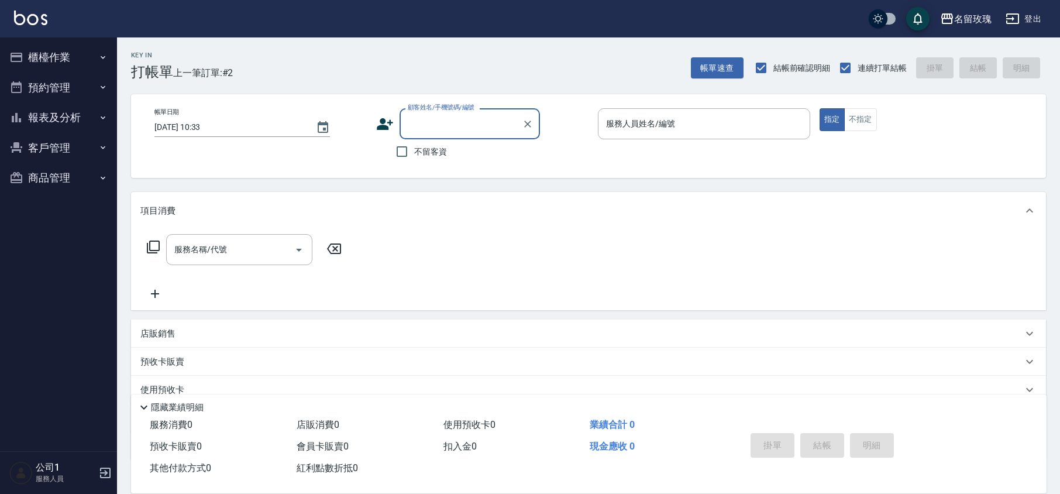
click at [425, 110] on label "顧客姓名/手機號碼/編號" at bounding box center [441, 107] width 67 height 9
click at [425, 113] on input "顧客姓名/手機號碼/編號" at bounding box center [461, 123] width 112 height 20
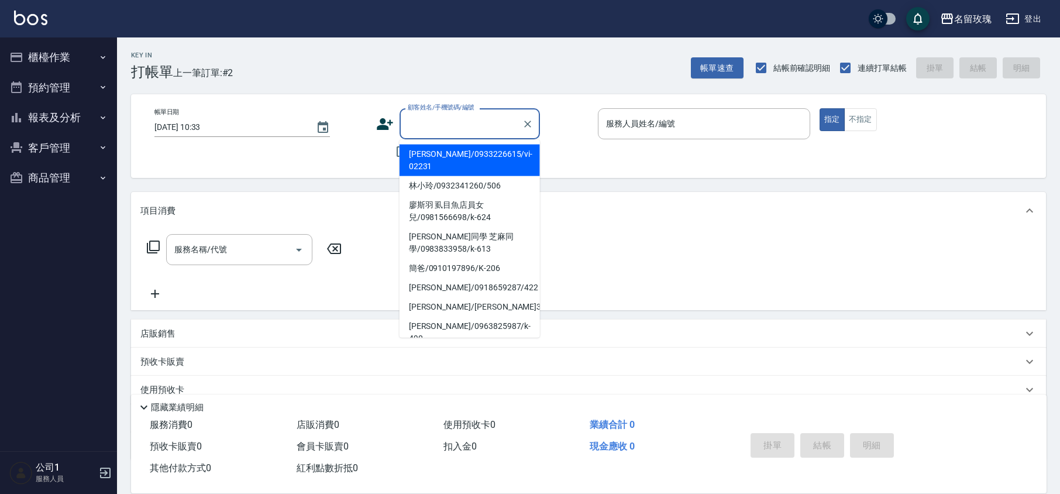
click at [428, 119] on input "顧客姓名/手機號碼/編號" at bounding box center [461, 123] width 112 height 20
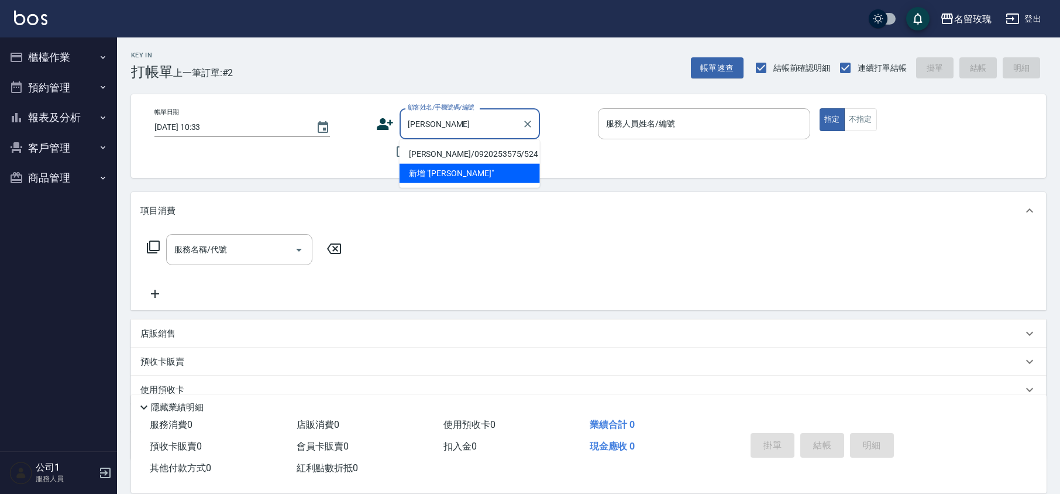
click at [426, 153] on li "[PERSON_NAME]/0920253575/524" at bounding box center [469, 153] width 140 height 19
type input "[PERSON_NAME]/0920253575/524"
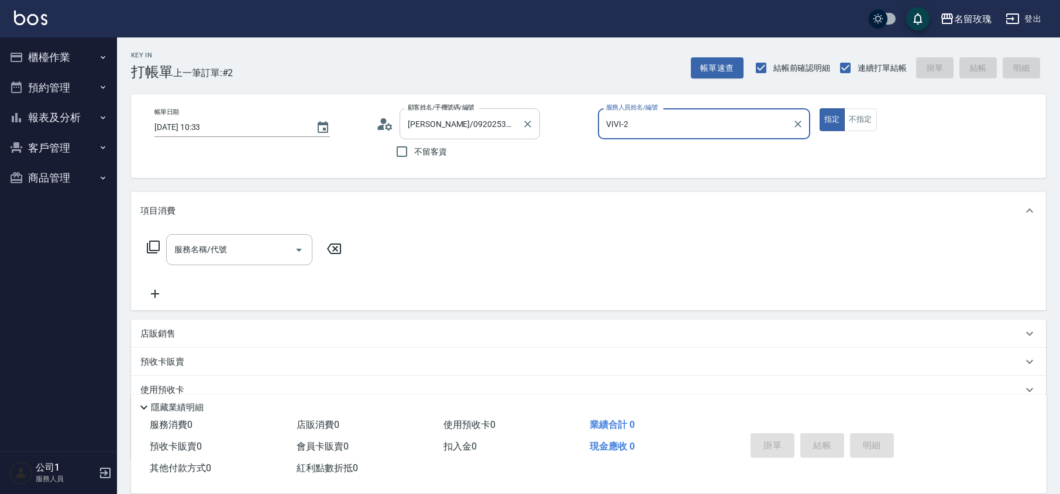
type input "VIVI-2"
click at [389, 130] on icon at bounding box center [385, 124] width 18 height 18
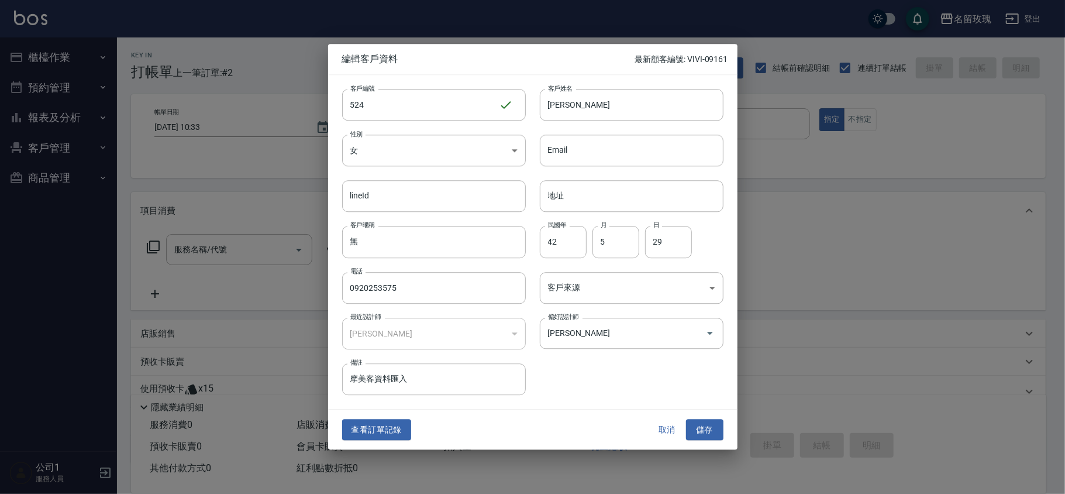
click at [650, 419] on button "取消" at bounding box center [667, 430] width 37 height 22
